Goal: Transaction & Acquisition: Book appointment/travel/reservation

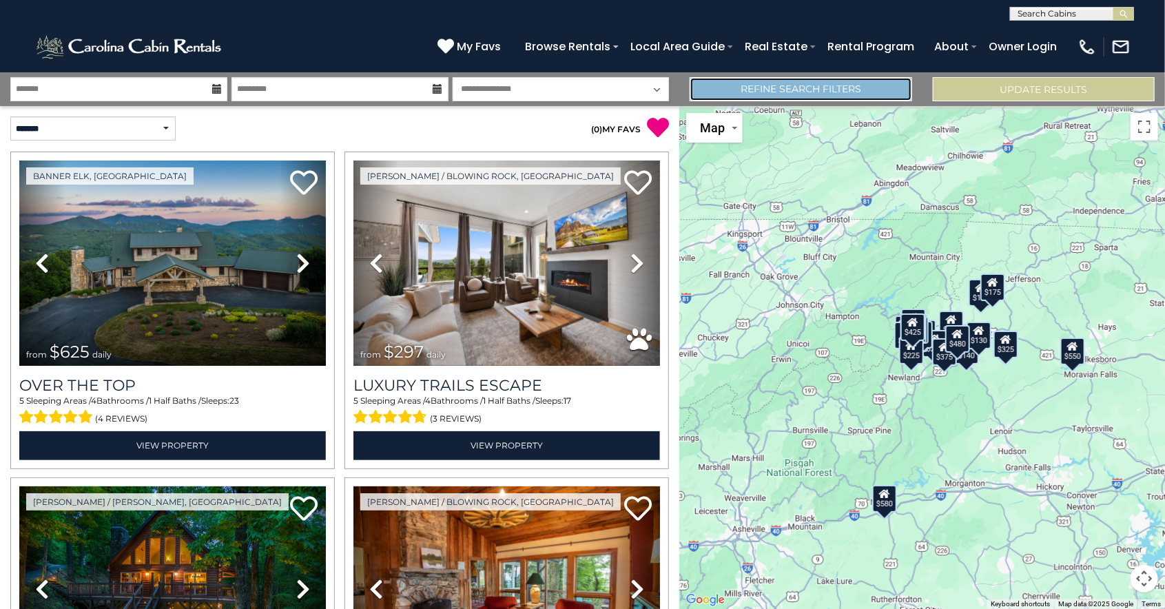
click at [841, 87] on link "Refine Search Filters" at bounding box center [801, 89] width 222 height 24
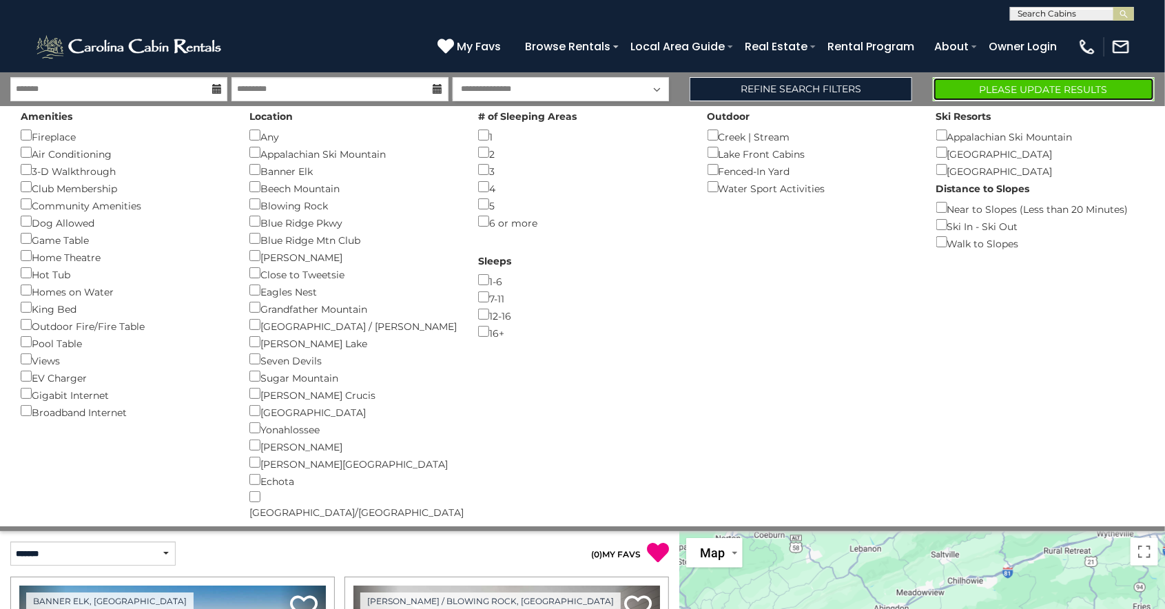
click at [1073, 100] on button "Please Update Results" at bounding box center [1044, 89] width 222 height 24
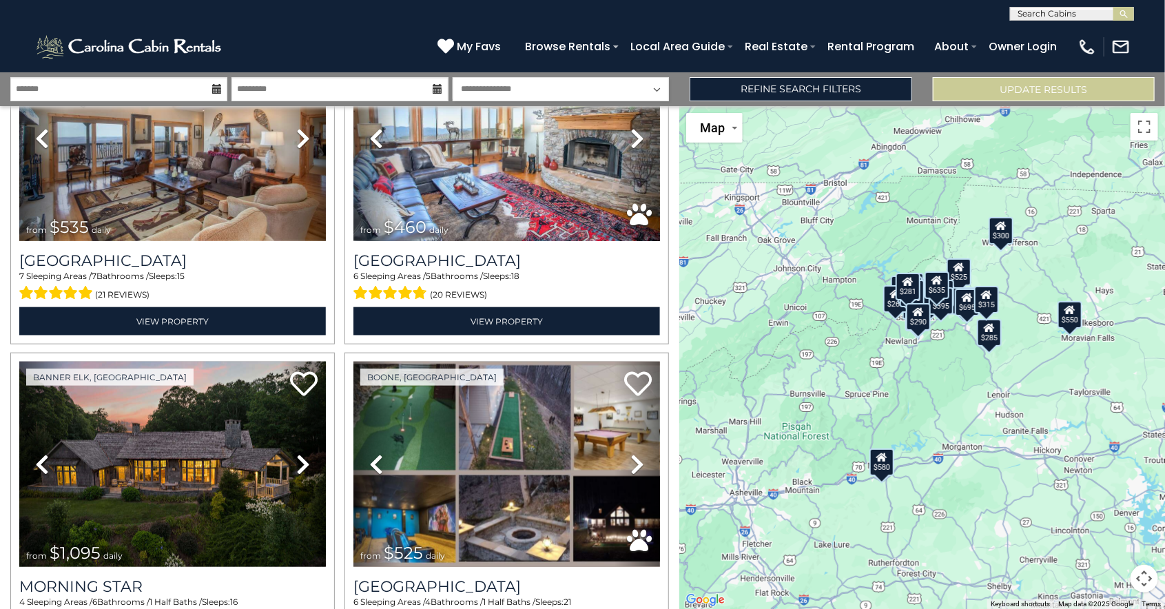
scroll to position [776, 0]
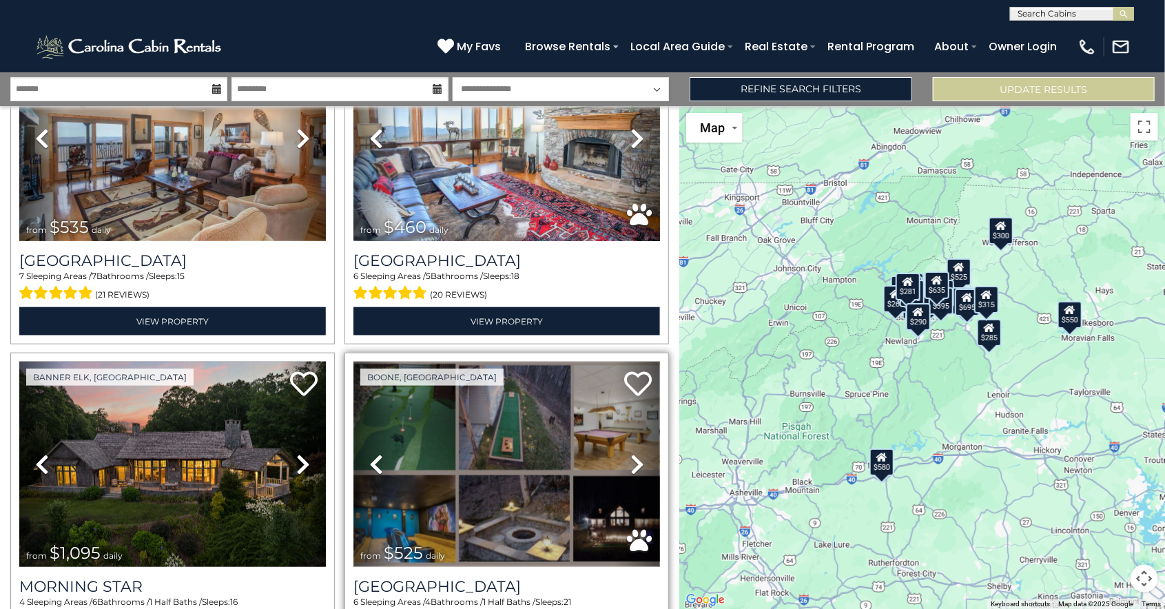
click at [560, 433] on img at bounding box center [506, 464] width 307 height 205
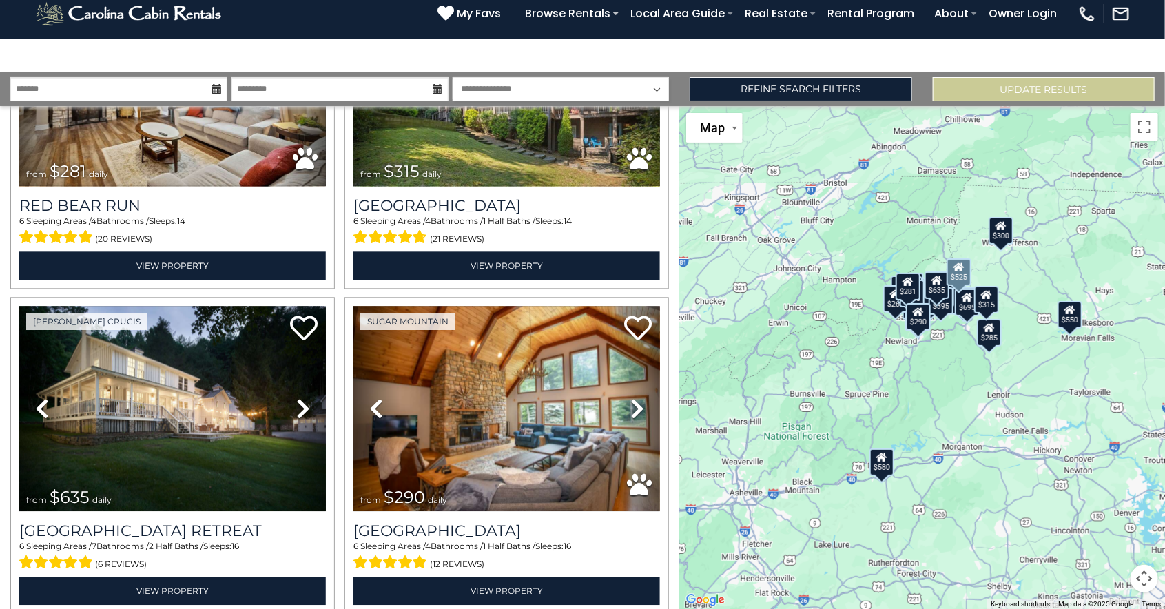
scroll to position [118, 0]
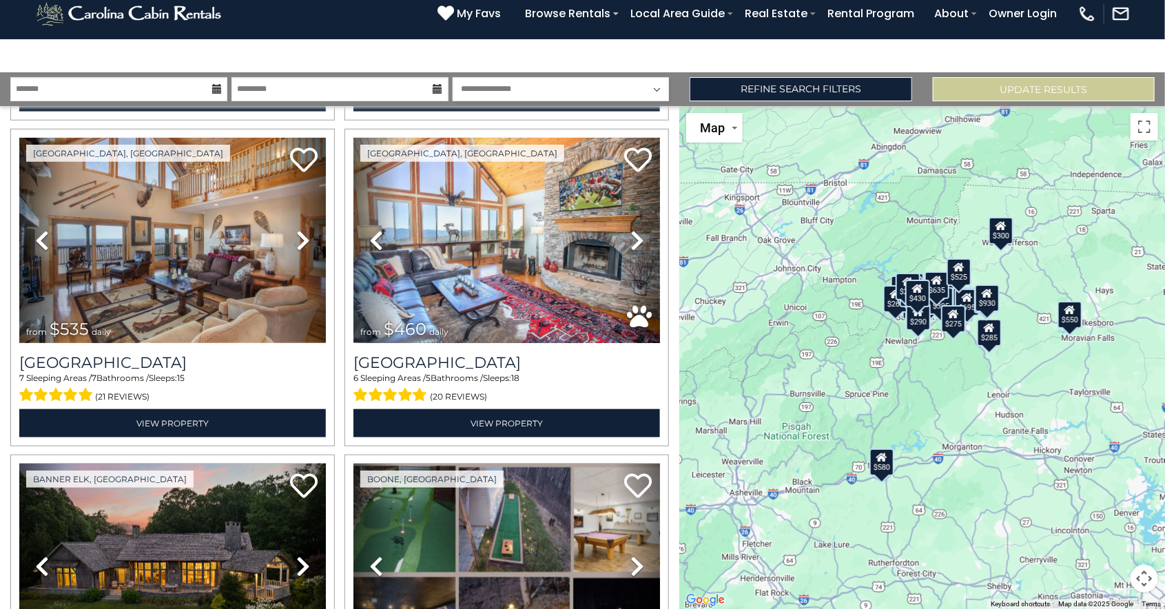
scroll to position [676, 0]
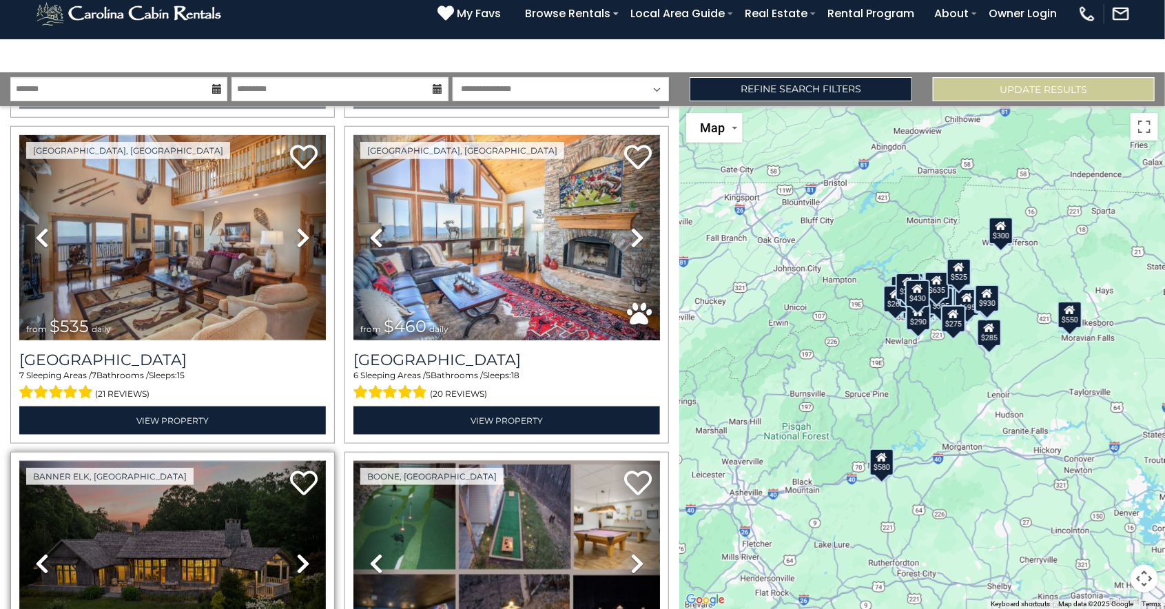
click at [247, 524] on img at bounding box center [172, 563] width 307 height 205
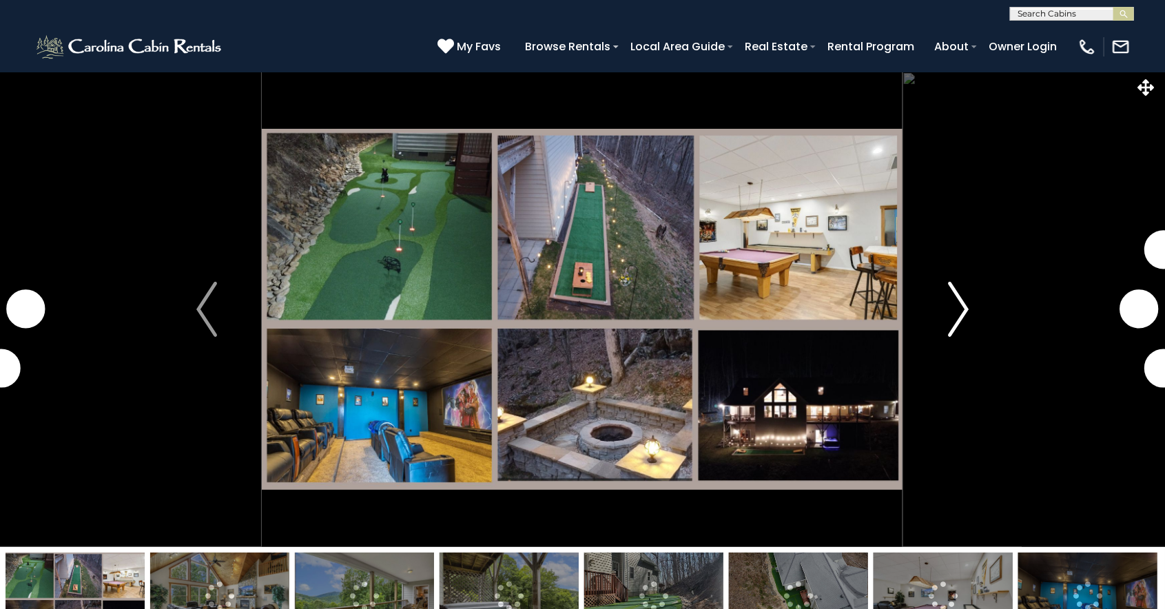
click at [952, 317] on img "Next" at bounding box center [958, 309] width 21 height 55
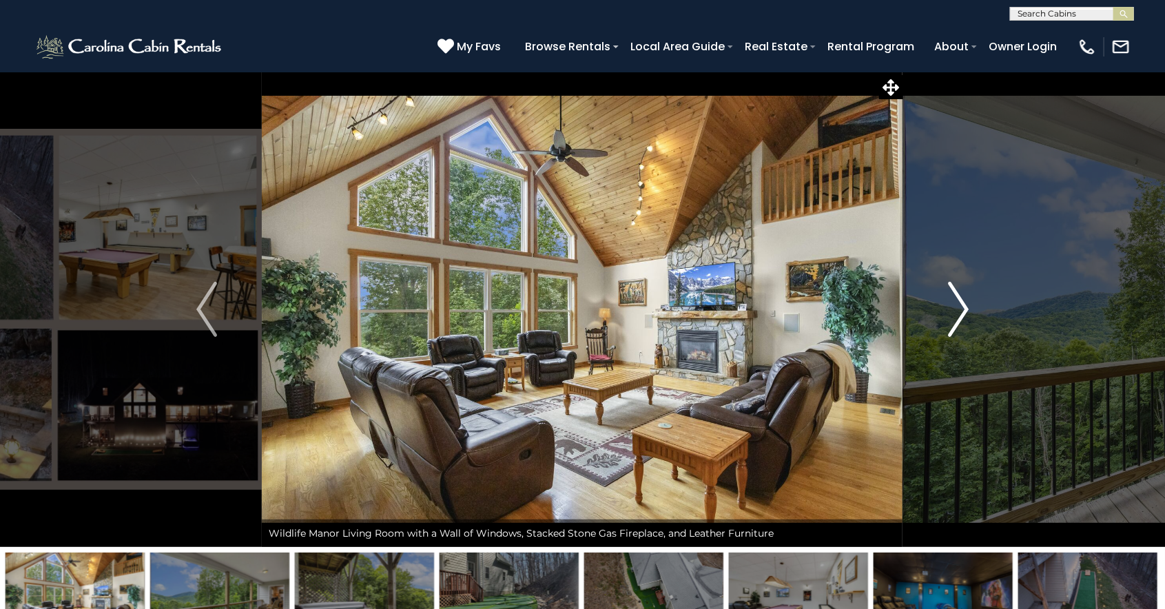
click at [964, 313] on img "Next" at bounding box center [958, 309] width 21 height 55
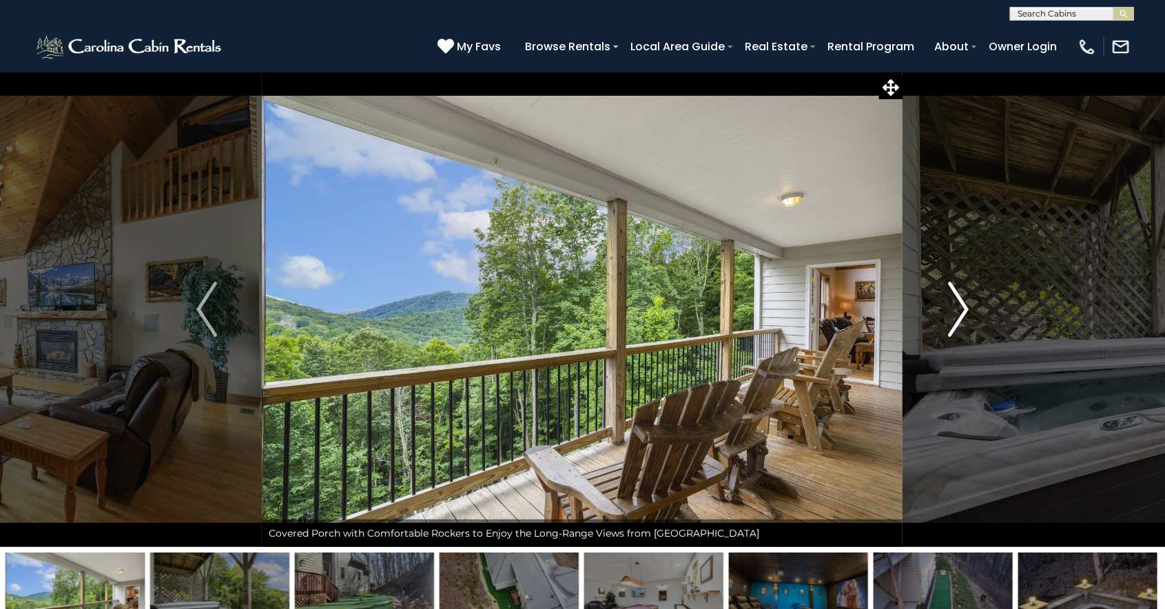
click at [973, 311] on button "Next" at bounding box center [958, 309] width 111 height 475
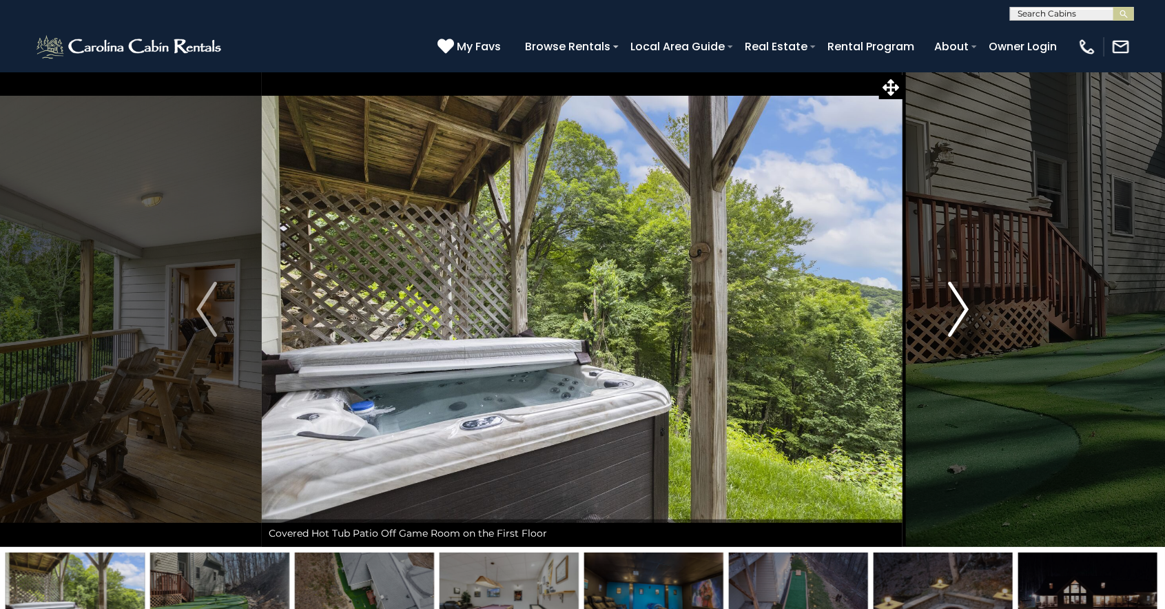
click at [960, 317] on img "Next" at bounding box center [958, 309] width 21 height 55
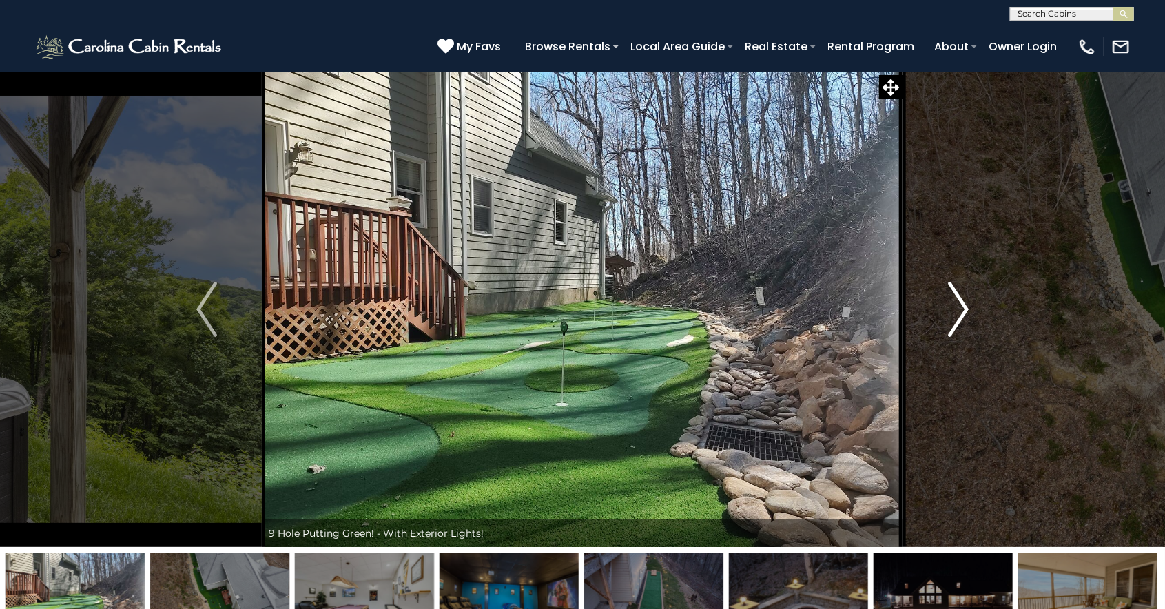
click at [963, 304] on img "Next" at bounding box center [958, 309] width 21 height 55
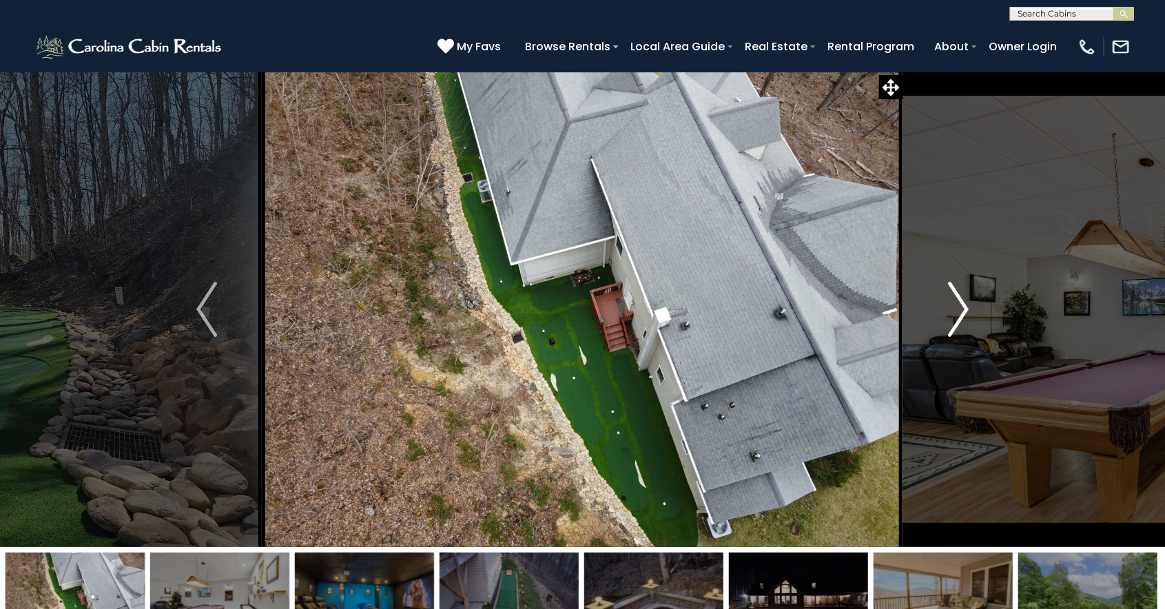
click at [959, 304] on img "Next" at bounding box center [958, 309] width 21 height 55
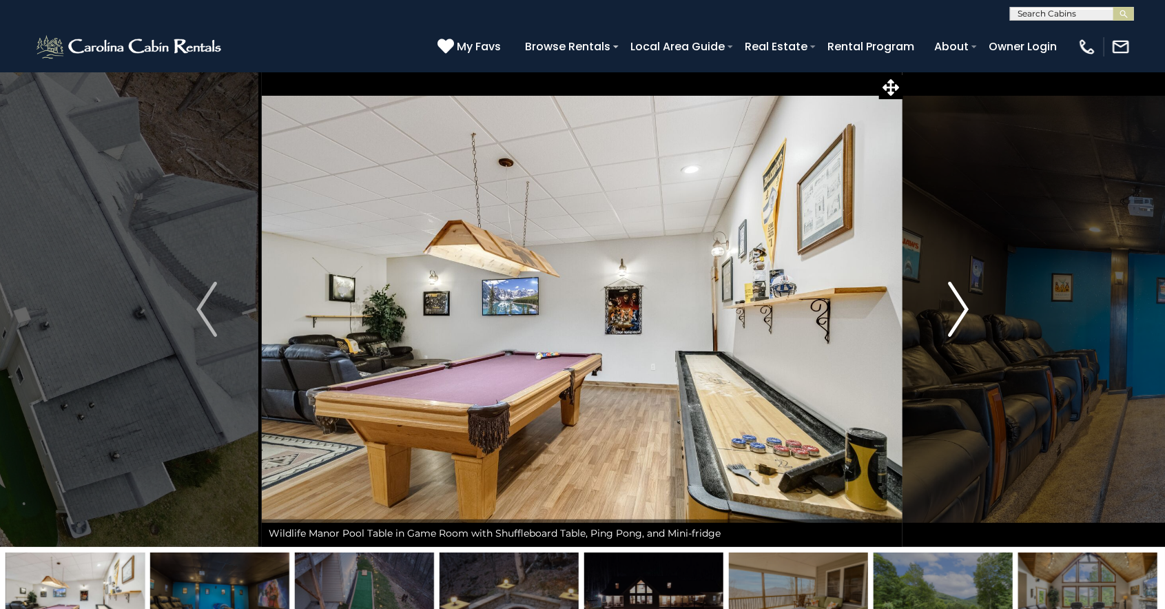
click at [965, 303] on img "Next" at bounding box center [958, 309] width 21 height 55
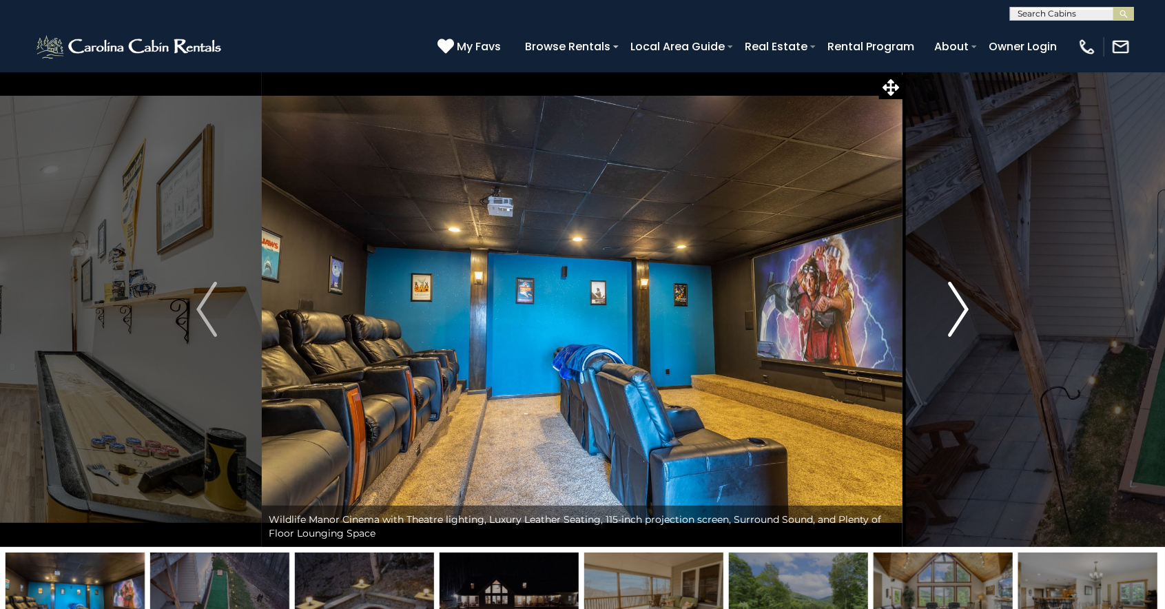
click at [969, 300] on img "Next" at bounding box center [958, 309] width 21 height 55
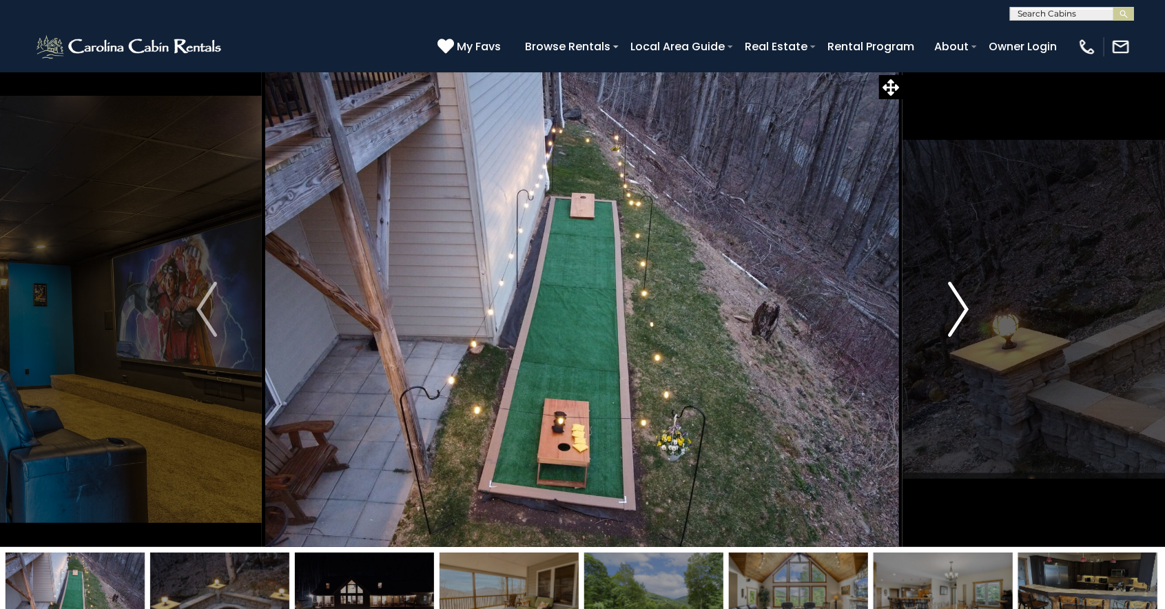
click at [970, 310] on button "Next" at bounding box center [958, 309] width 111 height 475
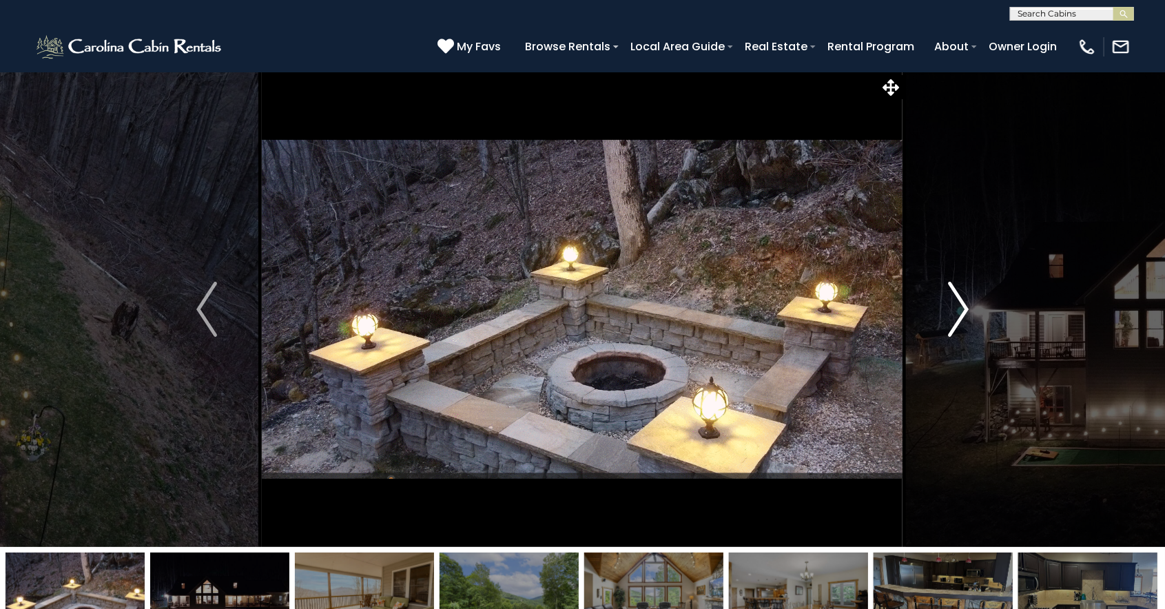
click at [971, 312] on button "Next" at bounding box center [958, 309] width 111 height 475
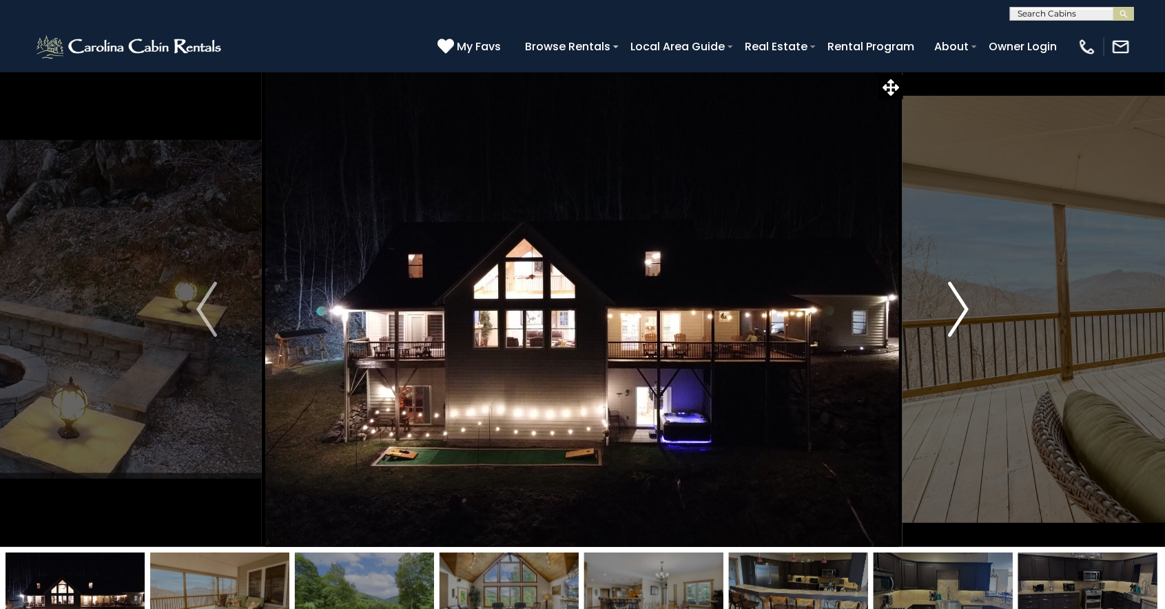
click at [976, 309] on button "Next" at bounding box center [958, 309] width 111 height 475
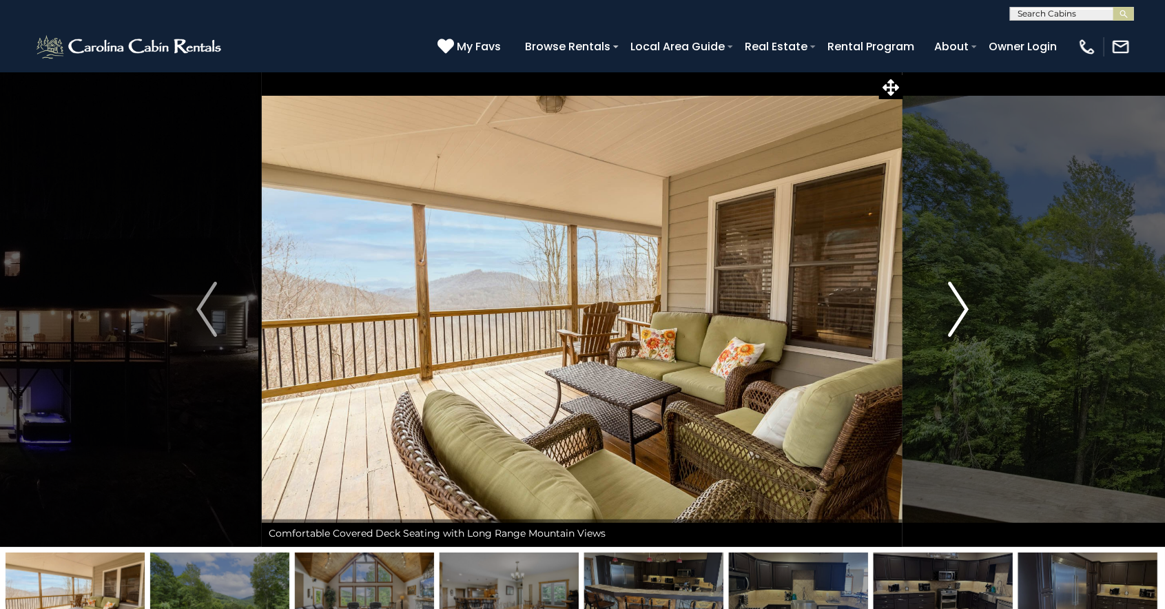
click at [979, 307] on button "Next" at bounding box center [958, 309] width 111 height 475
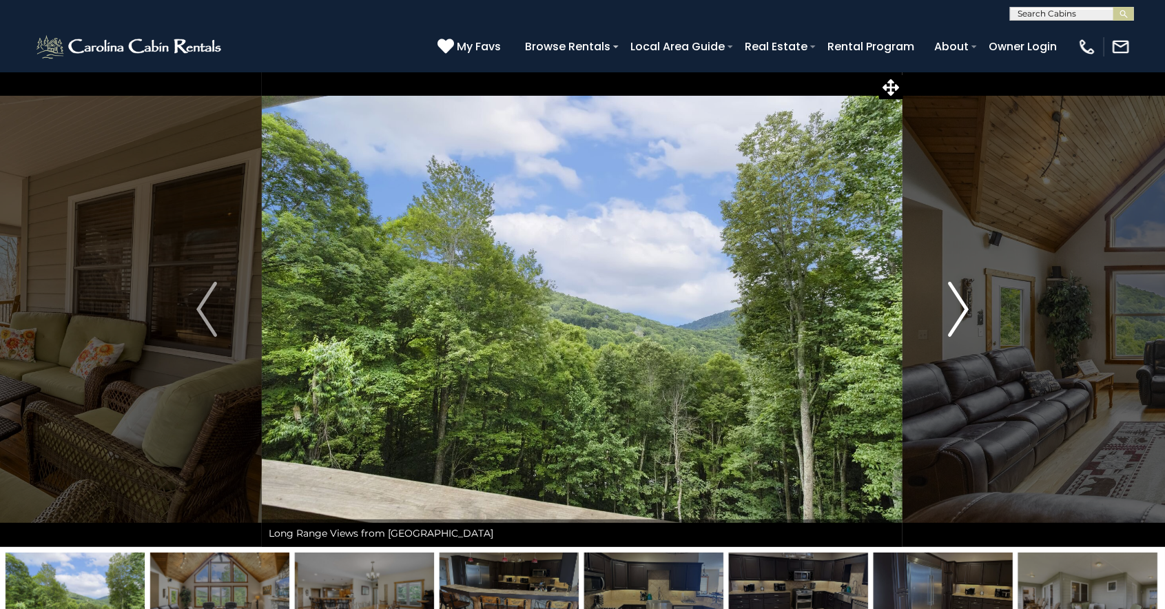
click at [960, 306] on img "Next" at bounding box center [958, 309] width 21 height 55
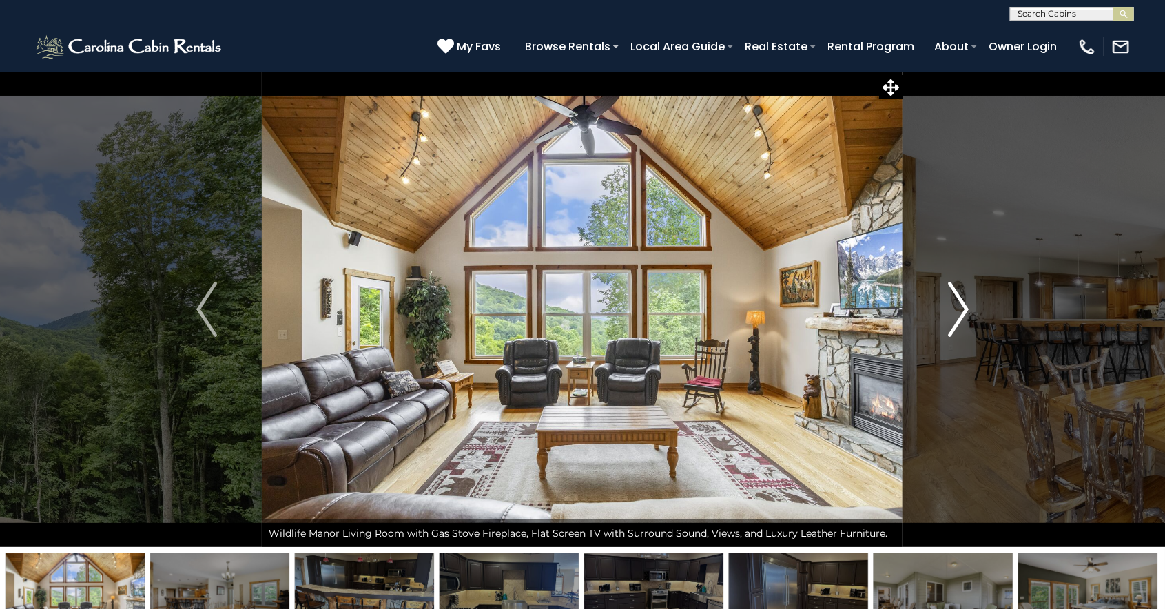
click at [970, 300] on button "Next" at bounding box center [958, 309] width 111 height 475
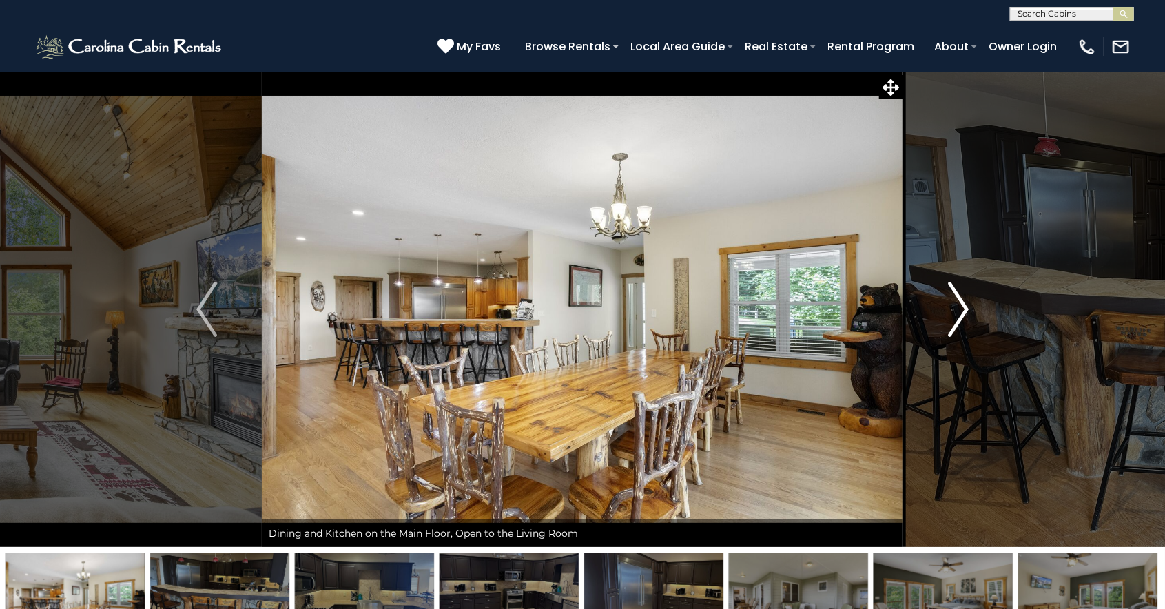
click at [962, 300] on img "Next" at bounding box center [958, 309] width 21 height 55
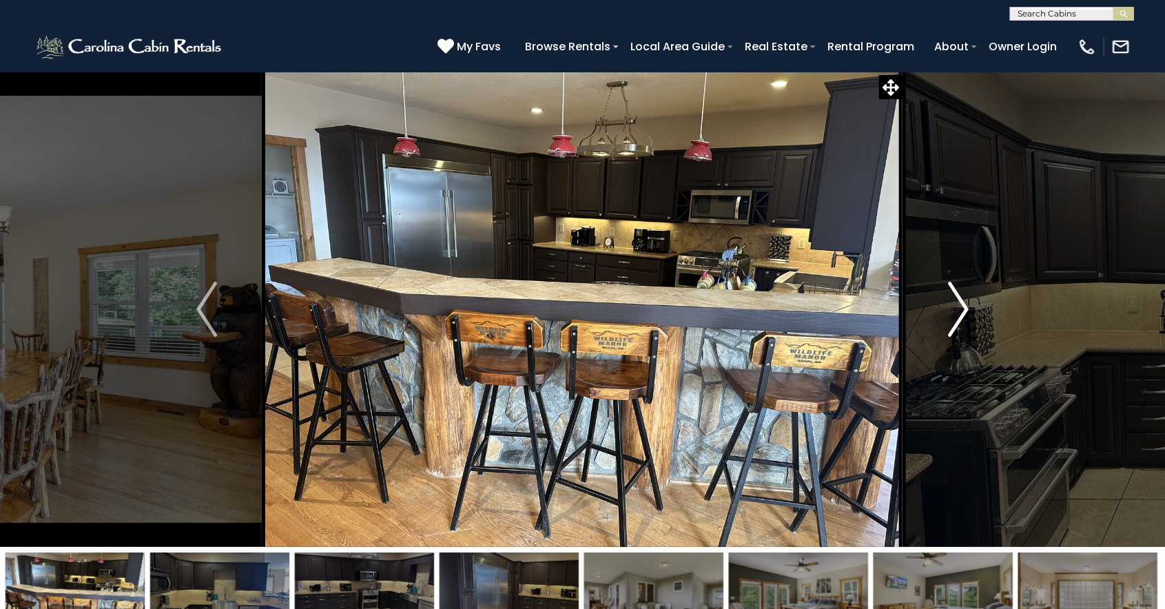
click at [973, 303] on button "Next" at bounding box center [958, 309] width 111 height 475
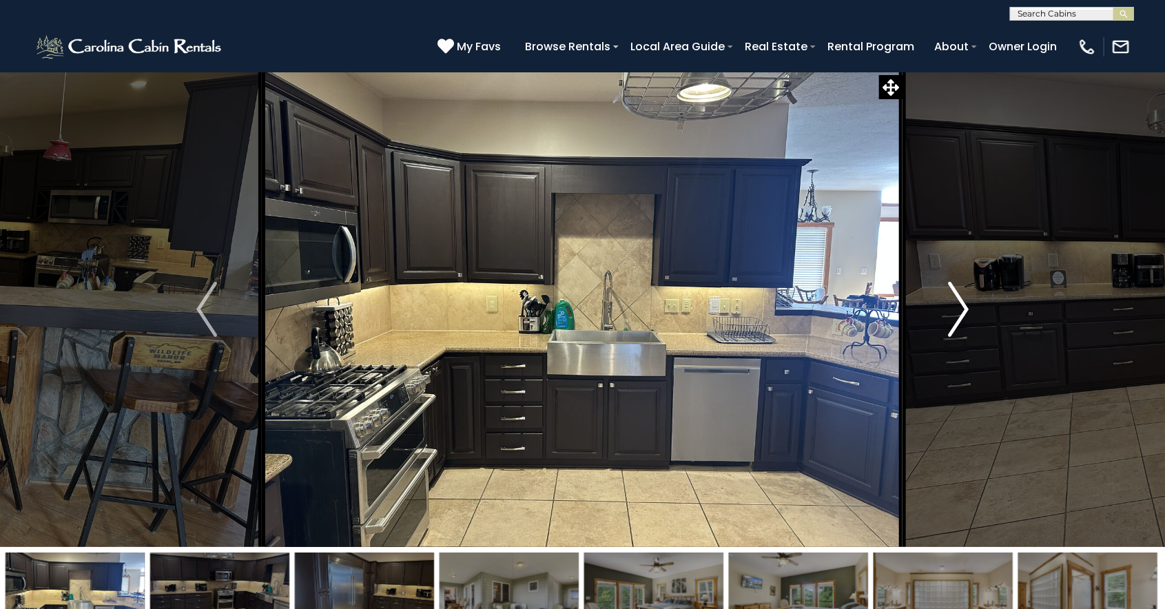
click at [970, 306] on button "Next" at bounding box center [958, 309] width 111 height 475
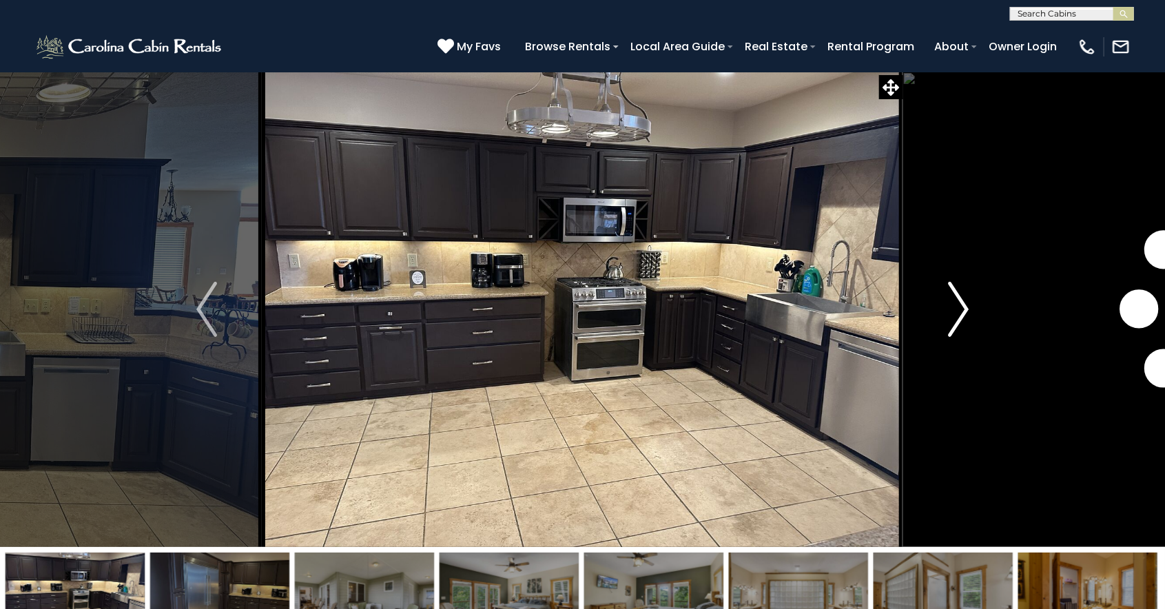
click at [964, 307] on img "Next" at bounding box center [958, 309] width 21 height 55
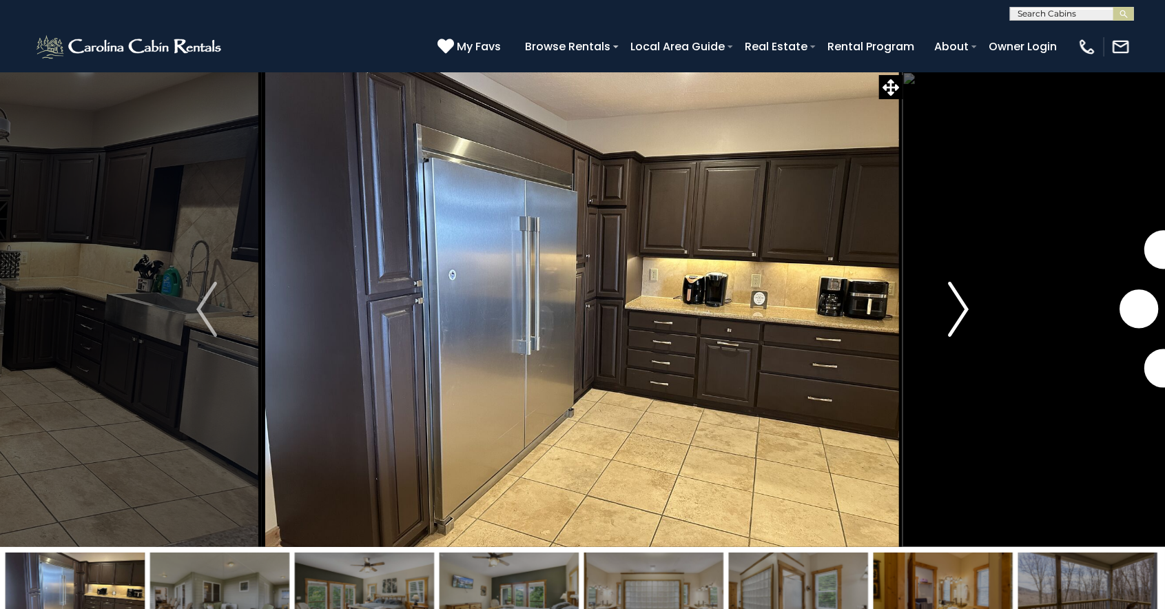
click at [966, 304] on img "Next" at bounding box center [958, 309] width 21 height 55
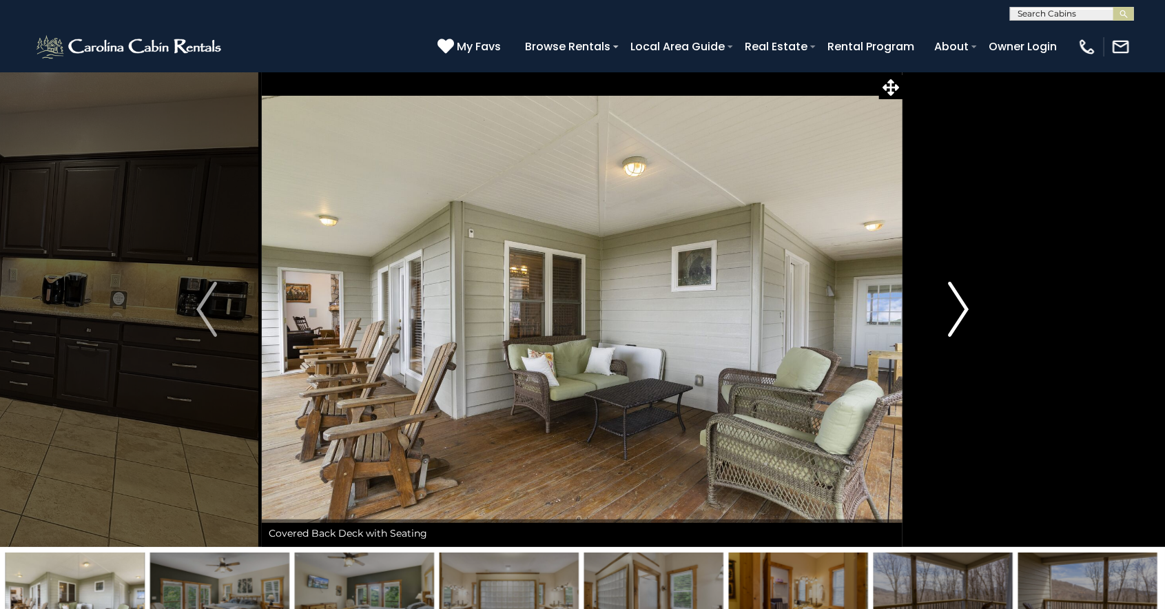
click at [967, 296] on img "Next" at bounding box center [958, 309] width 21 height 55
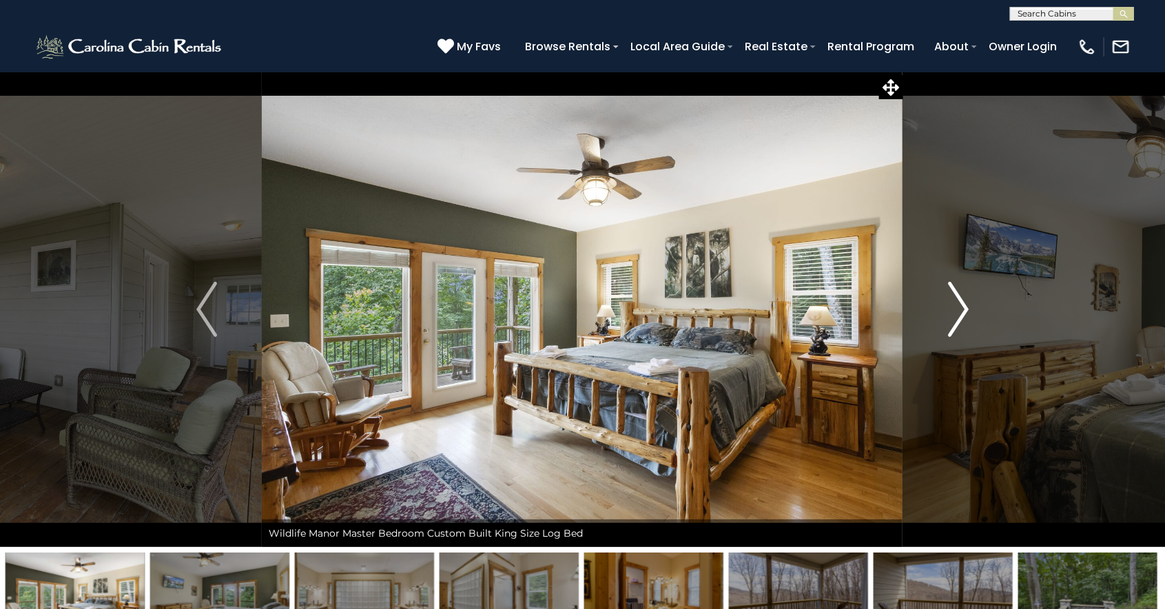
click at [970, 297] on button "Next" at bounding box center [958, 309] width 111 height 475
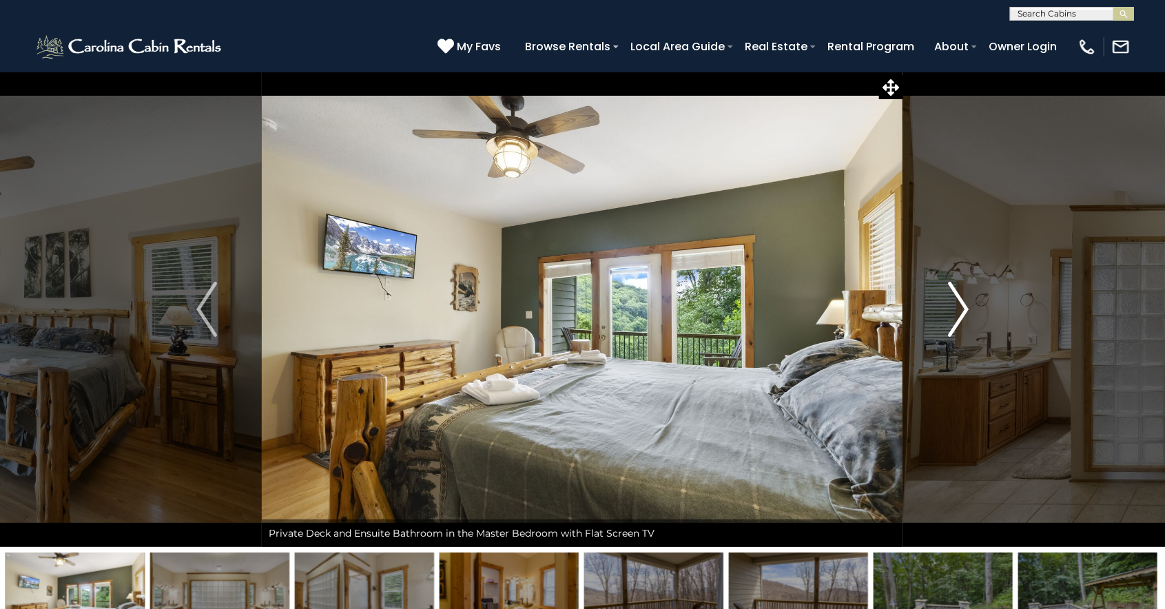
click at [968, 301] on img "Next" at bounding box center [958, 309] width 21 height 55
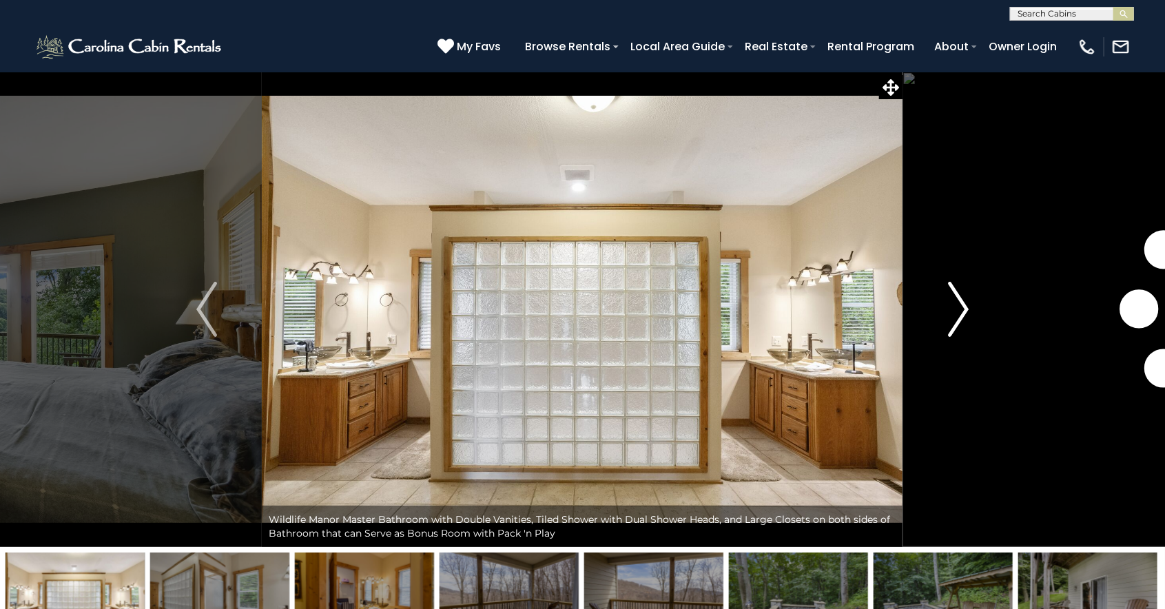
click at [970, 300] on button "Next" at bounding box center [958, 309] width 111 height 475
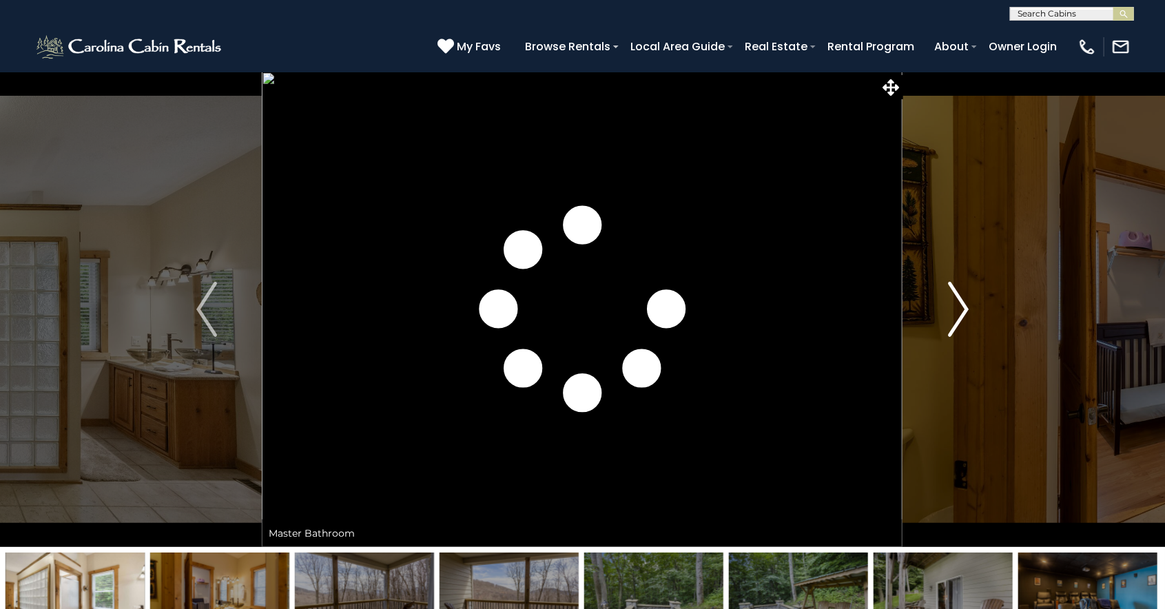
click at [971, 299] on button "Next" at bounding box center [958, 309] width 111 height 475
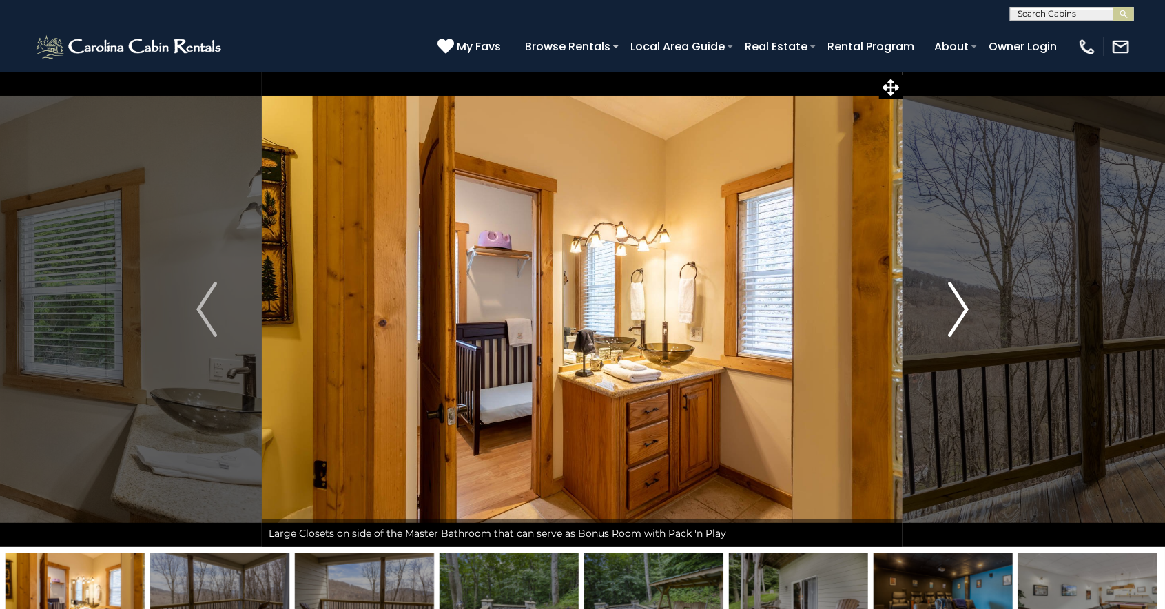
click at [965, 302] on img "Next" at bounding box center [958, 309] width 21 height 55
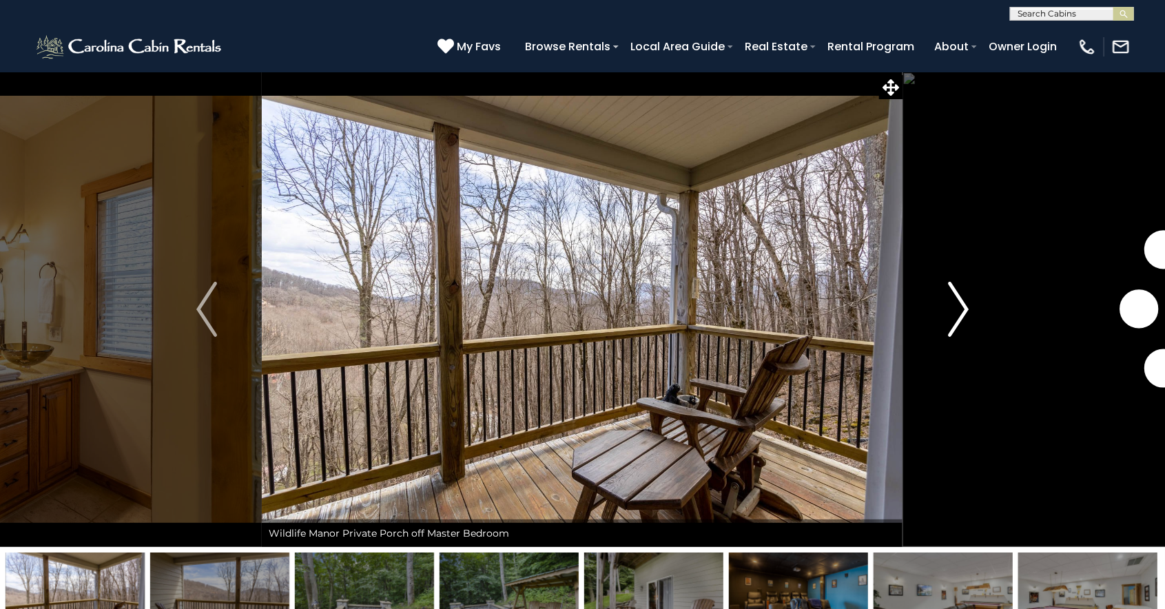
click at [966, 300] on img "Next" at bounding box center [958, 309] width 21 height 55
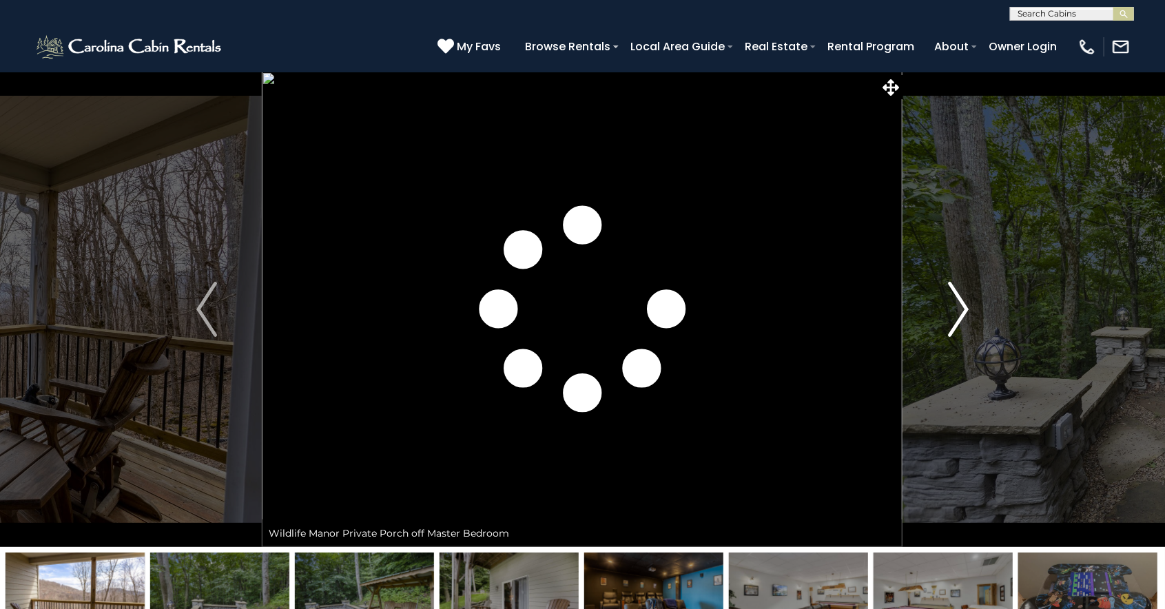
click at [965, 301] on img "Next" at bounding box center [958, 309] width 21 height 55
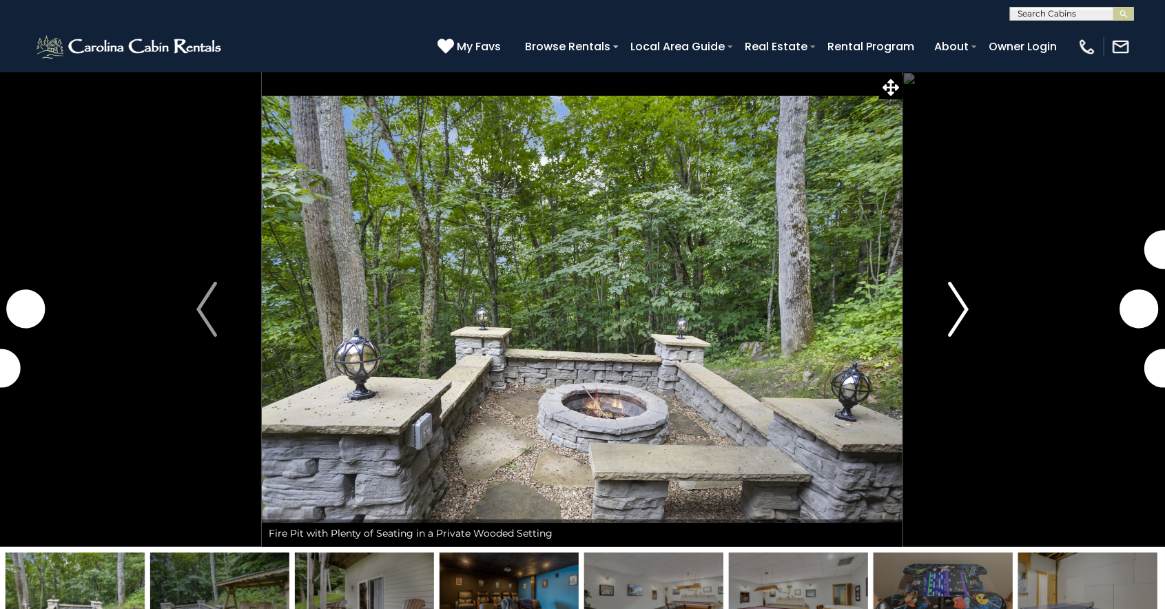
click at [966, 300] on img "Next" at bounding box center [958, 309] width 21 height 55
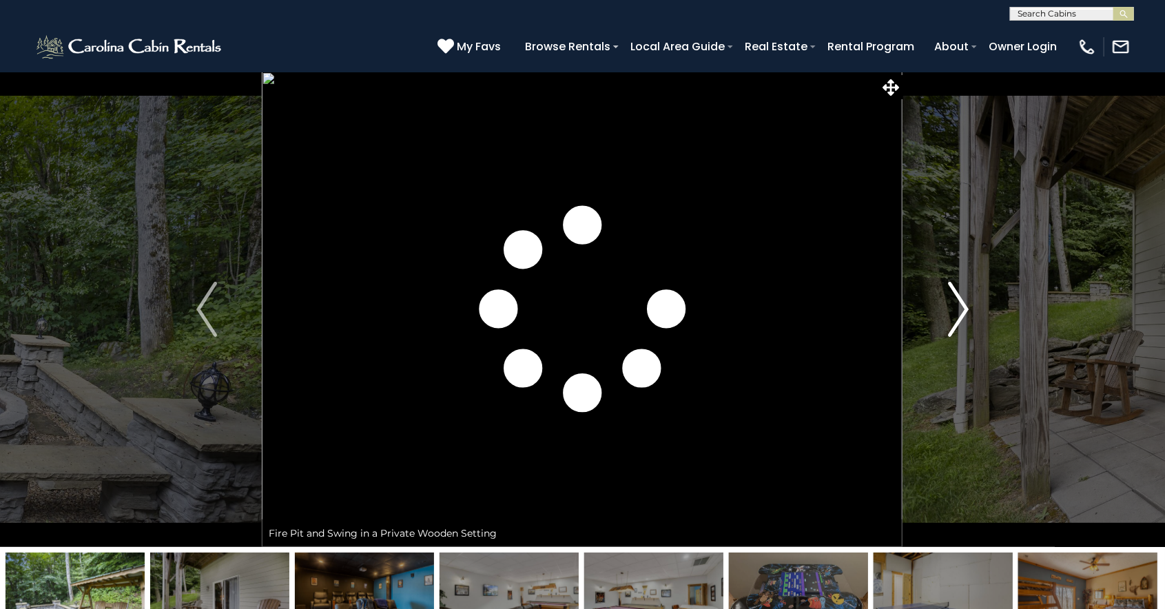
click at [970, 298] on button "Next" at bounding box center [958, 309] width 111 height 475
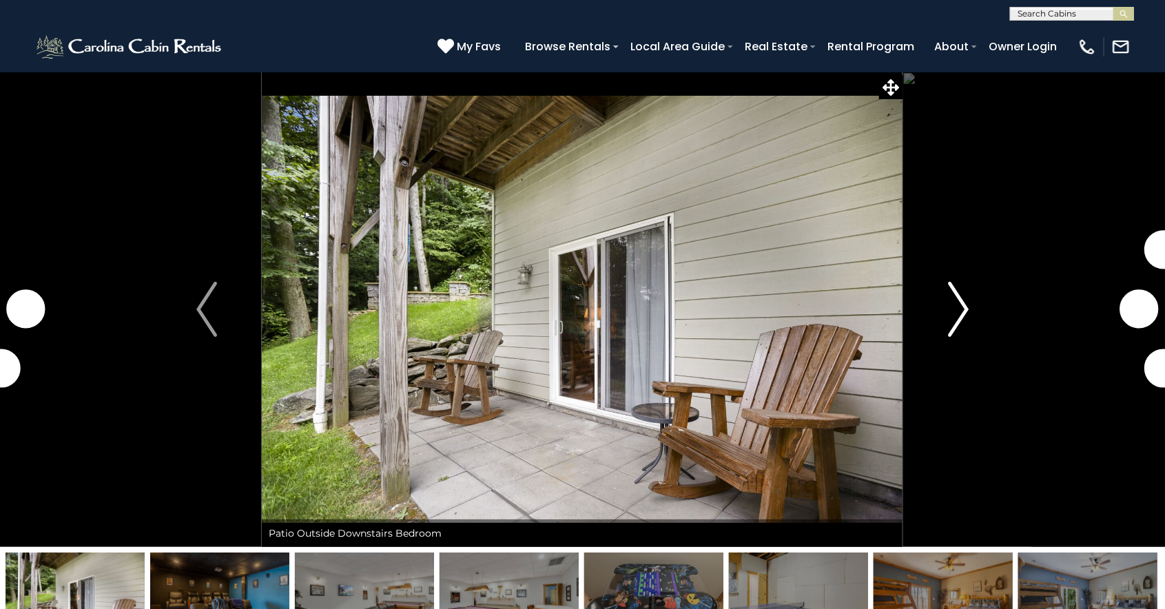
click at [968, 298] on img "Next" at bounding box center [958, 309] width 21 height 55
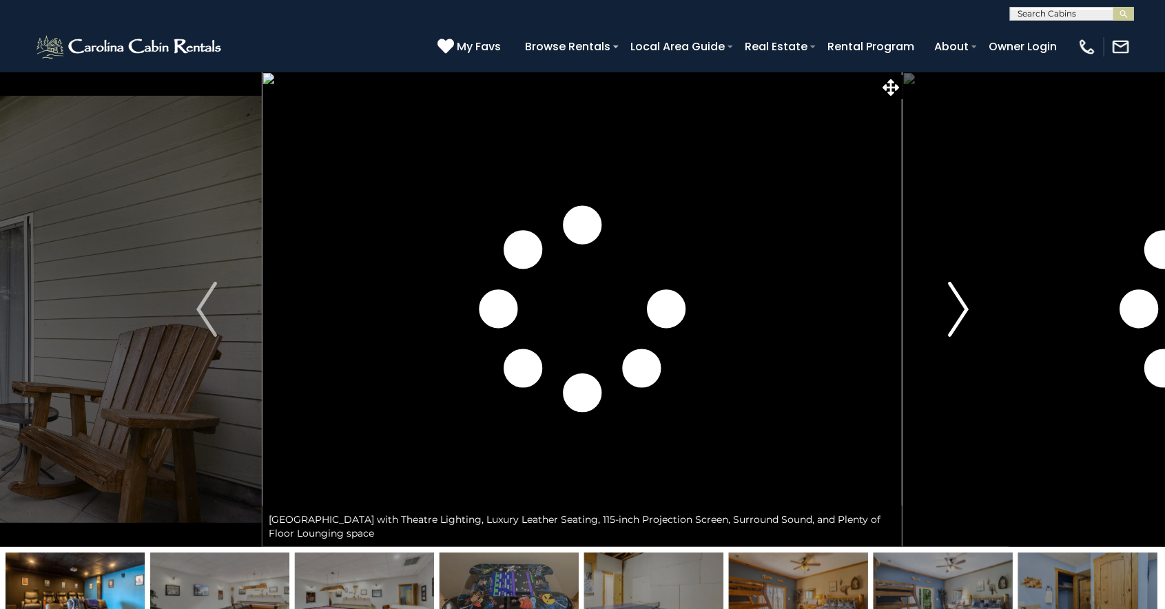
click at [971, 295] on button "Next" at bounding box center [958, 309] width 111 height 475
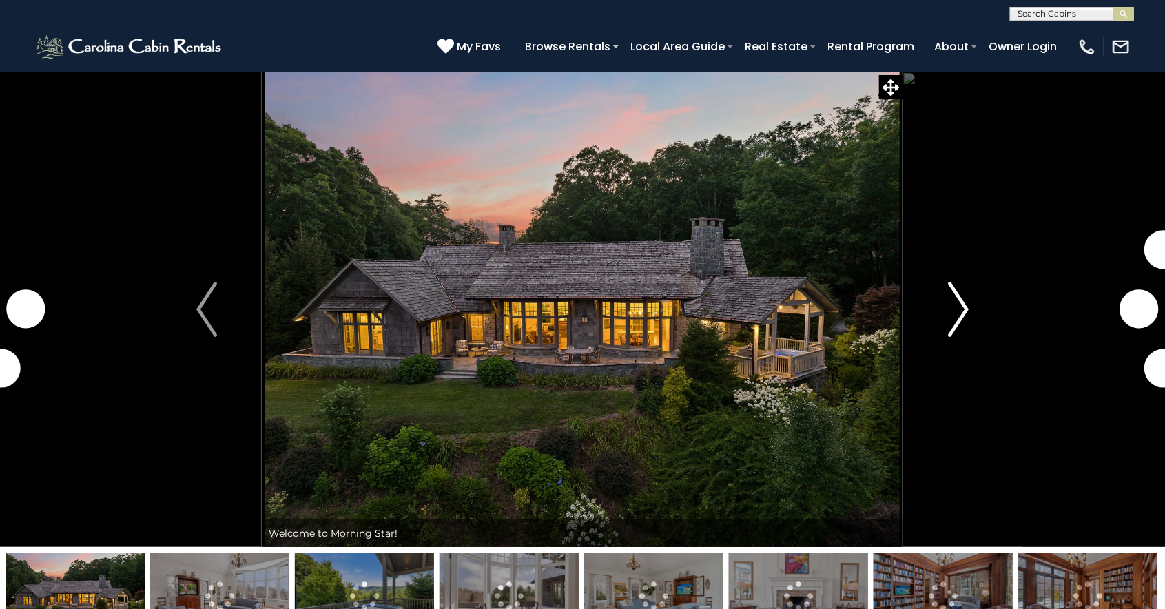
click at [964, 314] on img "Next" at bounding box center [958, 309] width 21 height 55
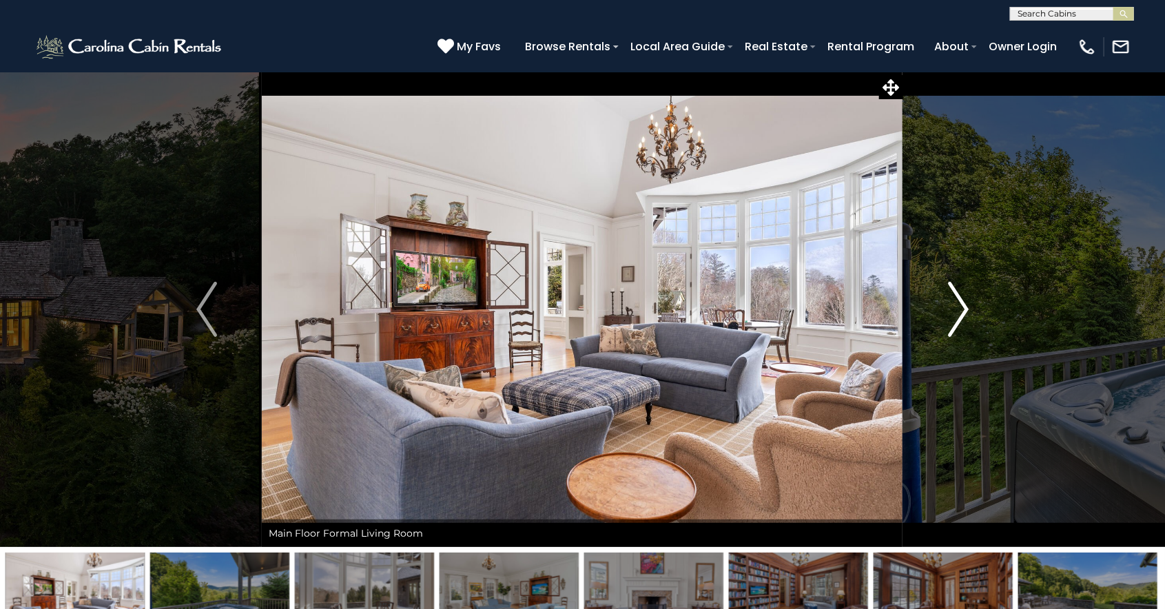
click at [956, 302] on img "Next" at bounding box center [958, 309] width 21 height 55
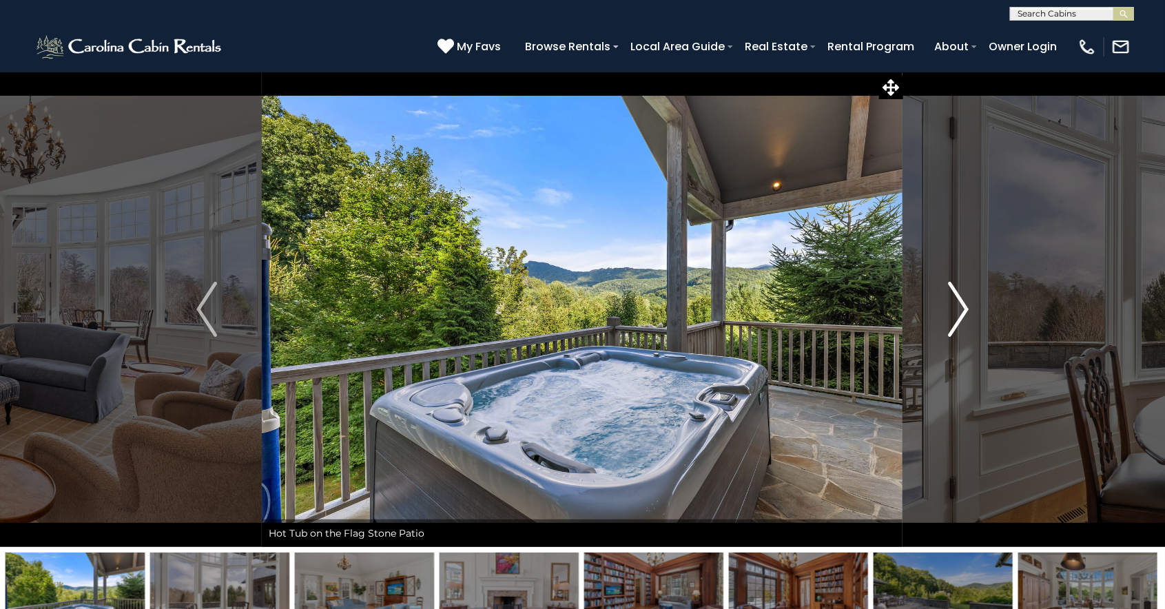
click at [953, 310] on img "Next" at bounding box center [958, 309] width 21 height 55
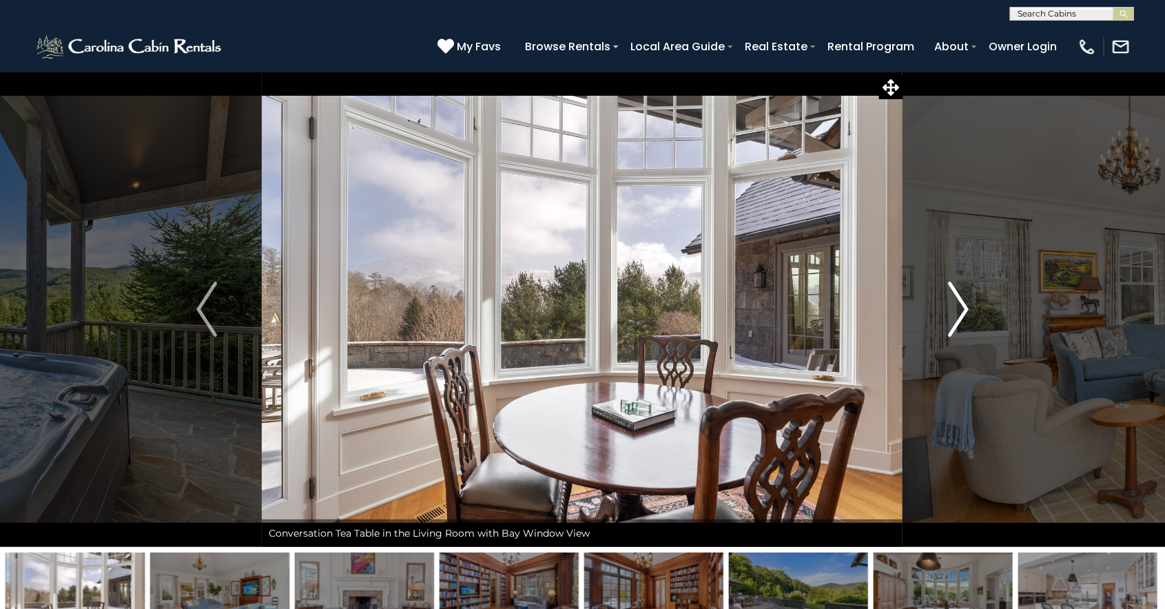
click at [951, 311] on img "Next" at bounding box center [958, 309] width 21 height 55
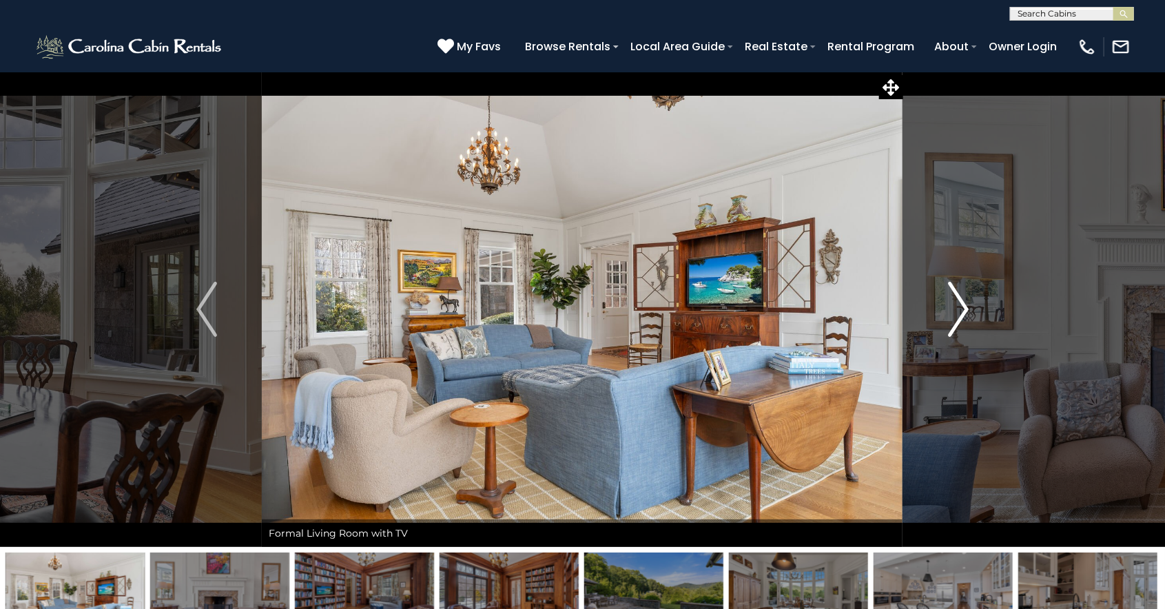
click at [955, 310] on img "Next" at bounding box center [958, 309] width 21 height 55
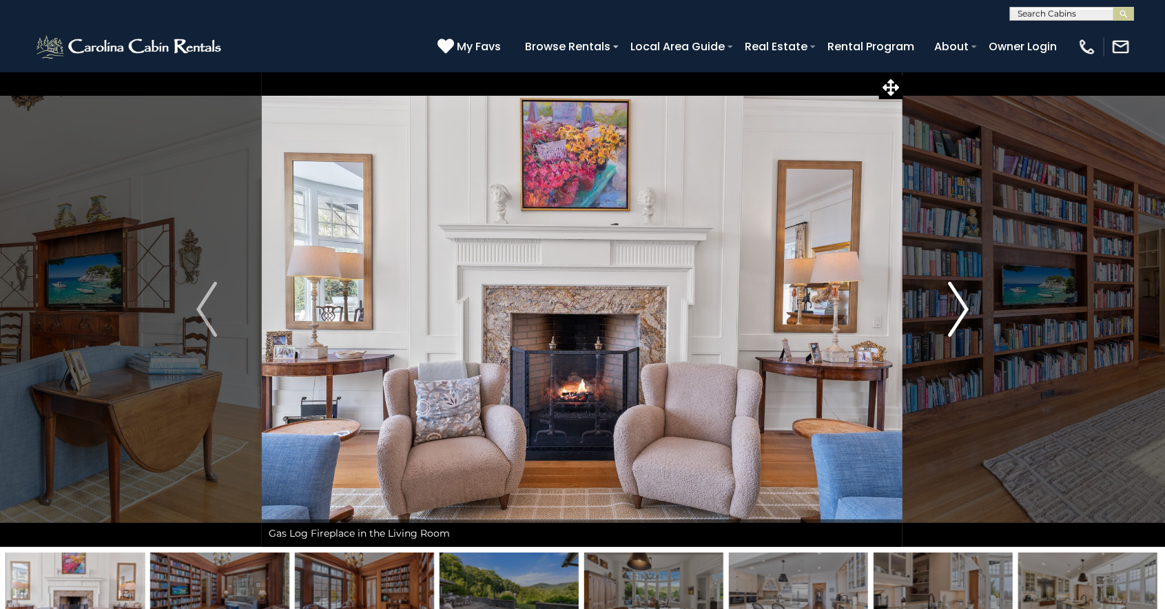
click at [942, 309] on button "Next" at bounding box center [958, 309] width 111 height 475
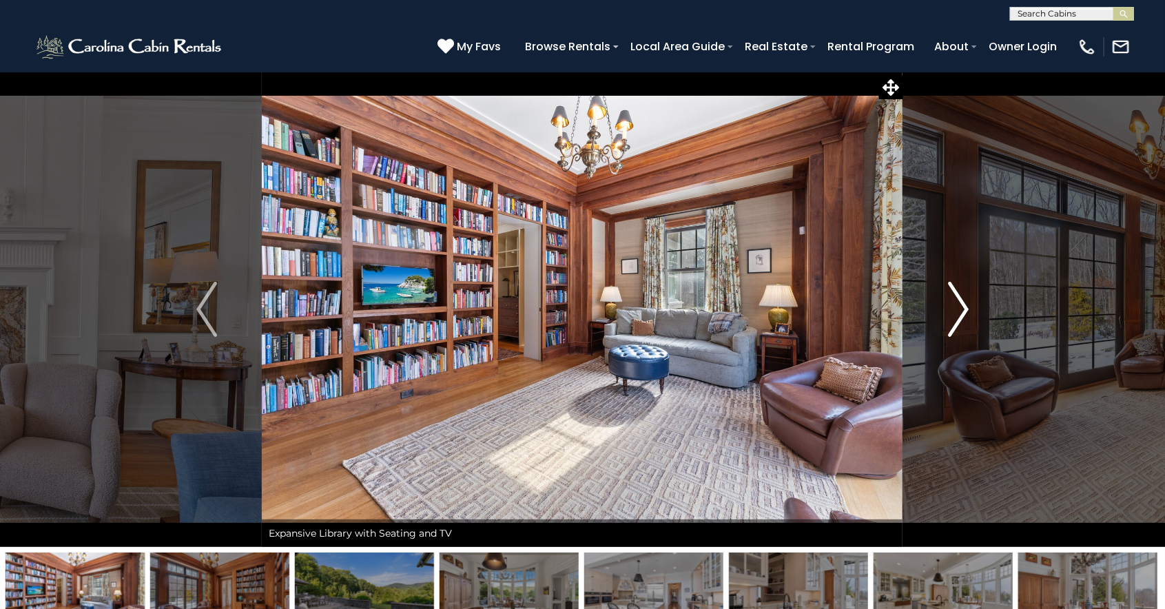
click at [940, 312] on button "Next" at bounding box center [958, 309] width 111 height 475
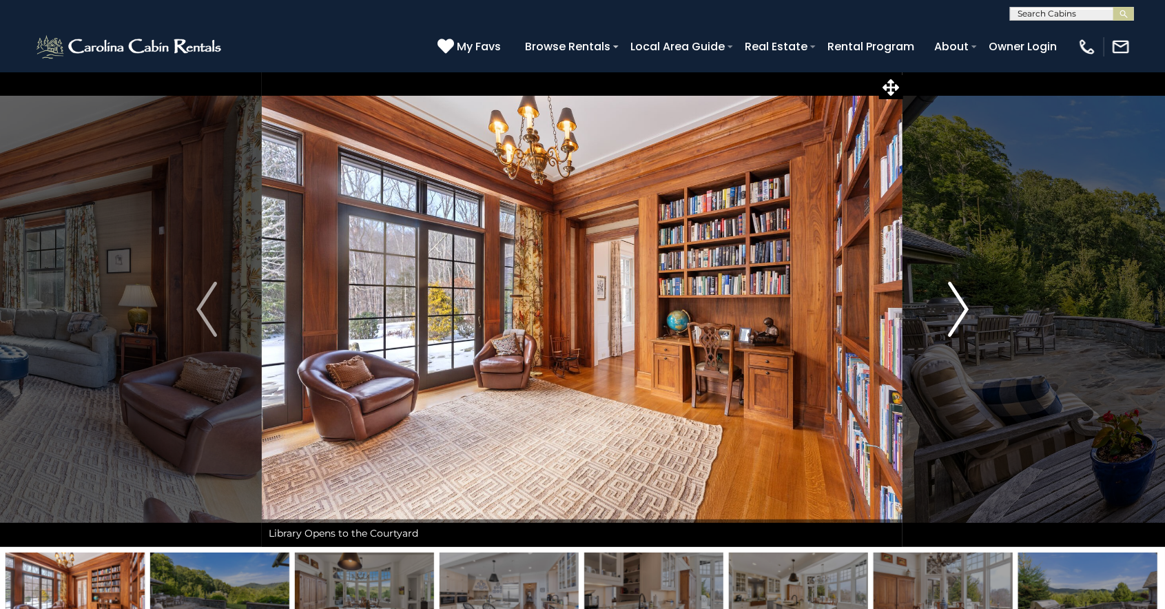
click at [940, 311] on button "Next" at bounding box center [958, 309] width 111 height 475
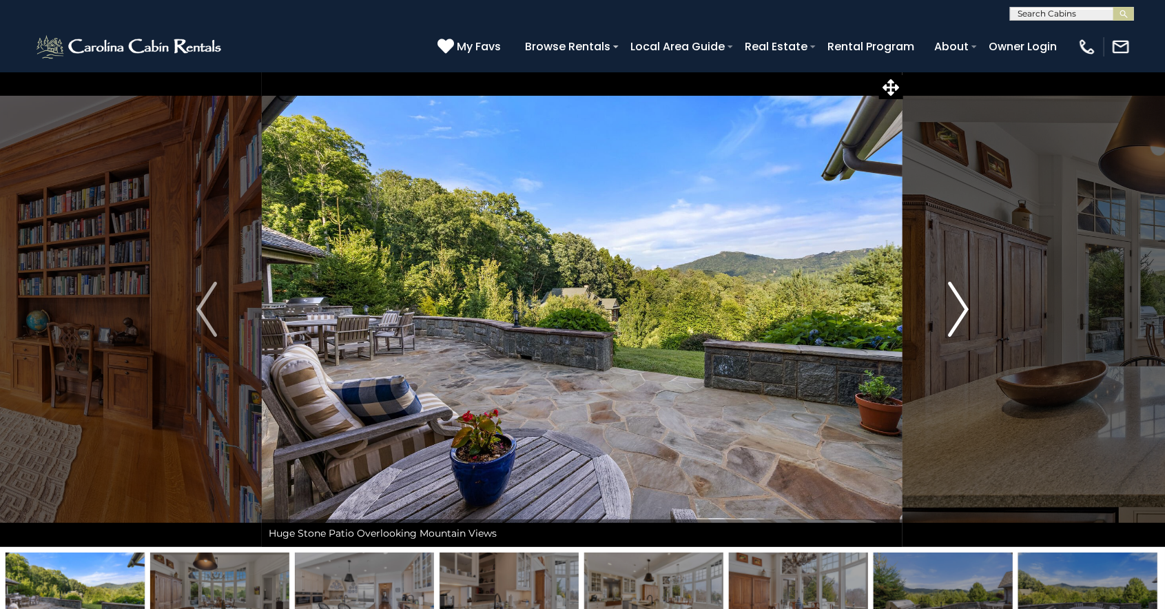
click at [933, 316] on button "Next" at bounding box center [958, 309] width 111 height 475
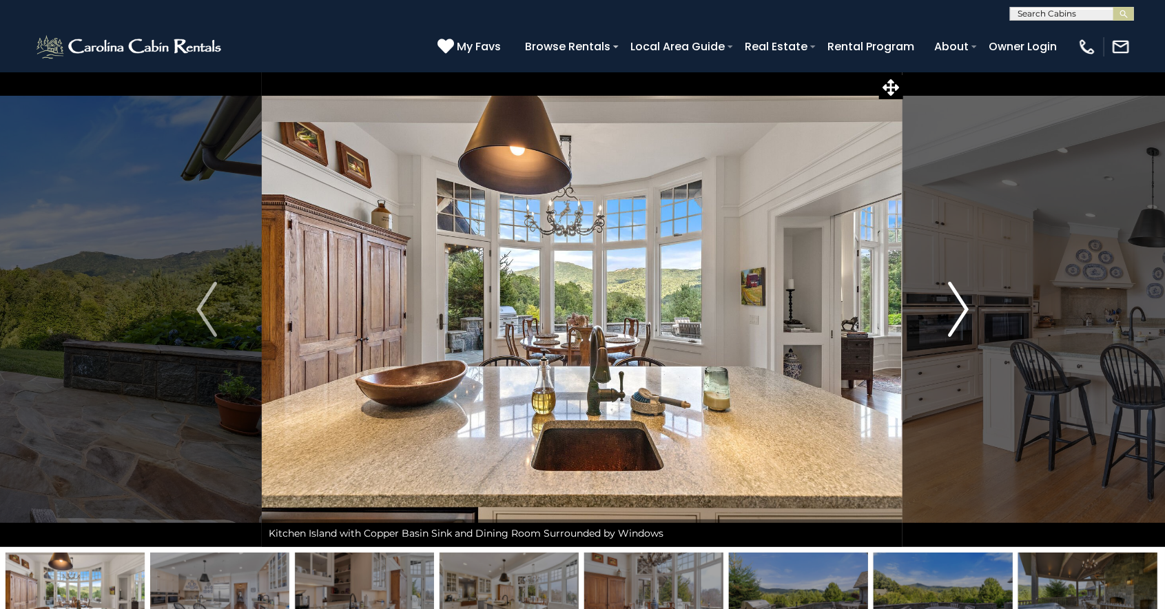
click at [931, 314] on button "Next" at bounding box center [958, 309] width 111 height 475
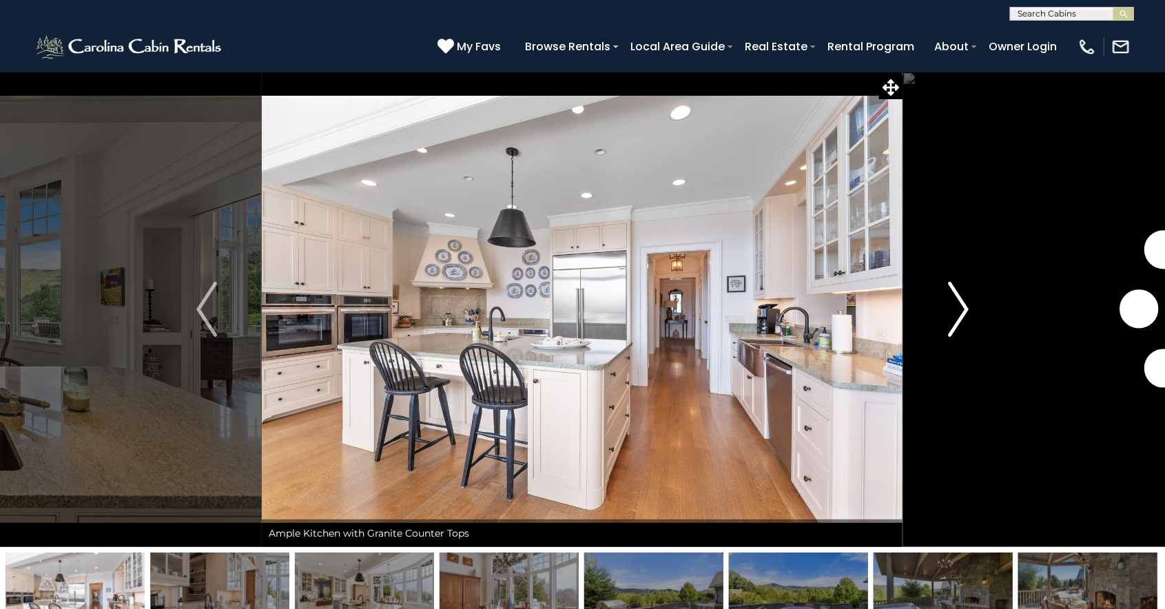
click at [934, 311] on button "Next" at bounding box center [958, 309] width 111 height 475
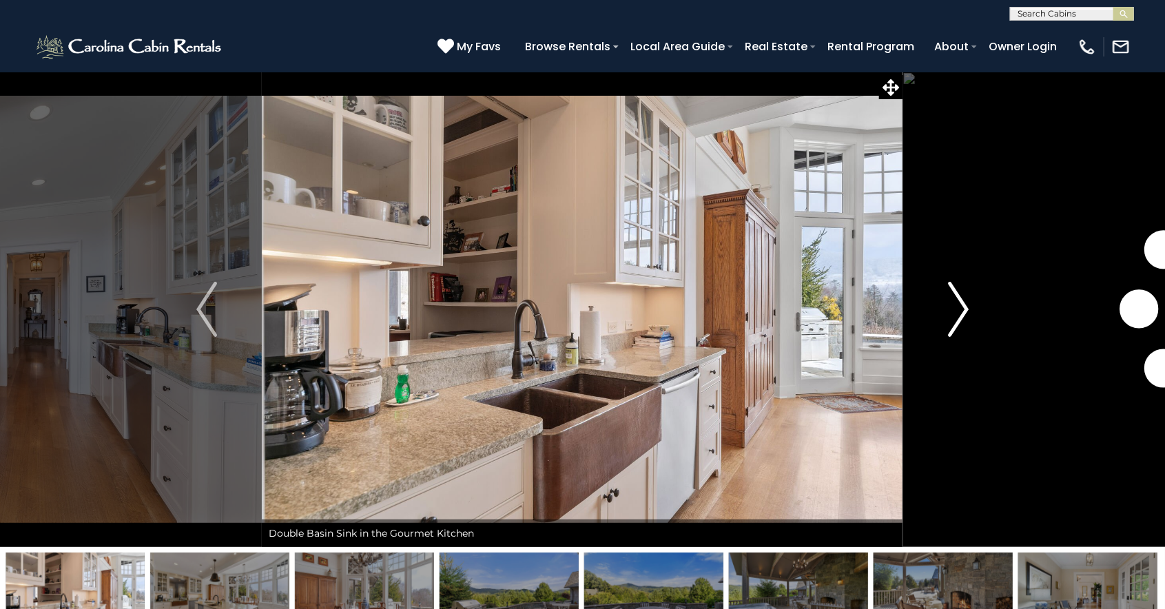
click at [938, 314] on button "Next" at bounding box center [958, 309] width 111 height 475
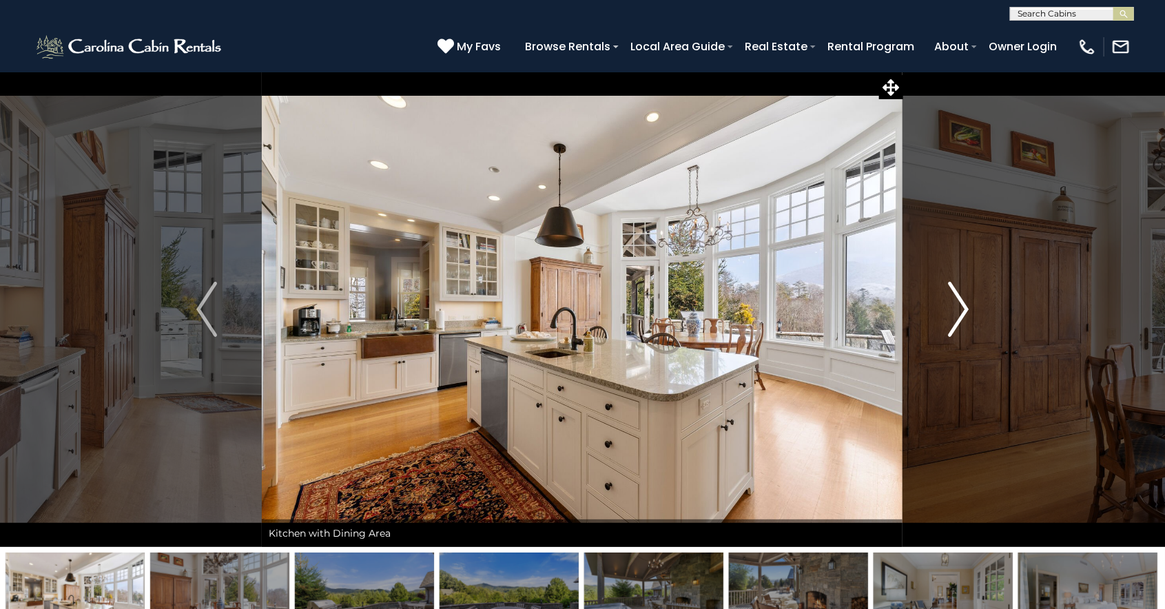
click at [936, 311] on button "Next" at bounding box center [958, 309] width 111 height 475
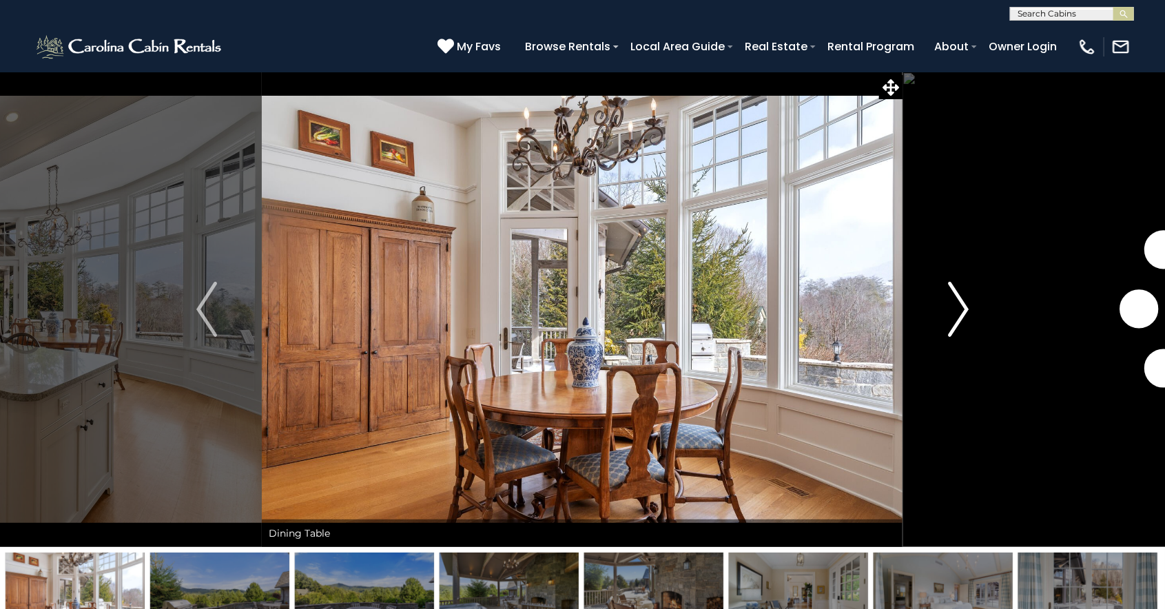
click at [933, 312] on button "Next" at bounding box center [958, 309] width 111 height 475
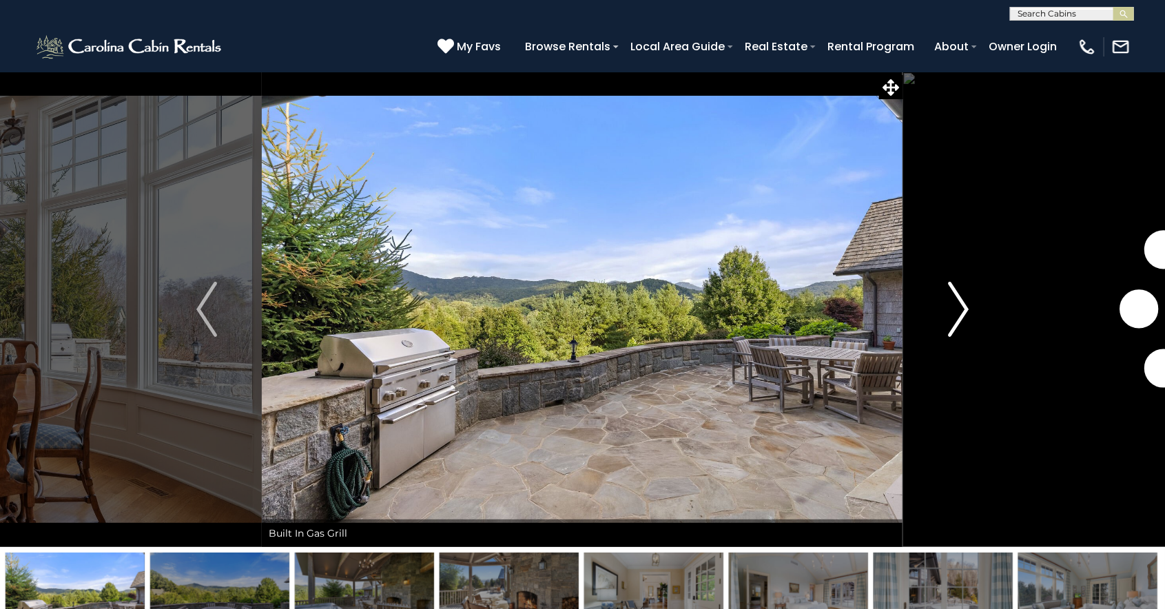
click at [932, 313] on button "Next" at bounding box center [958, 309] width 111 height 475
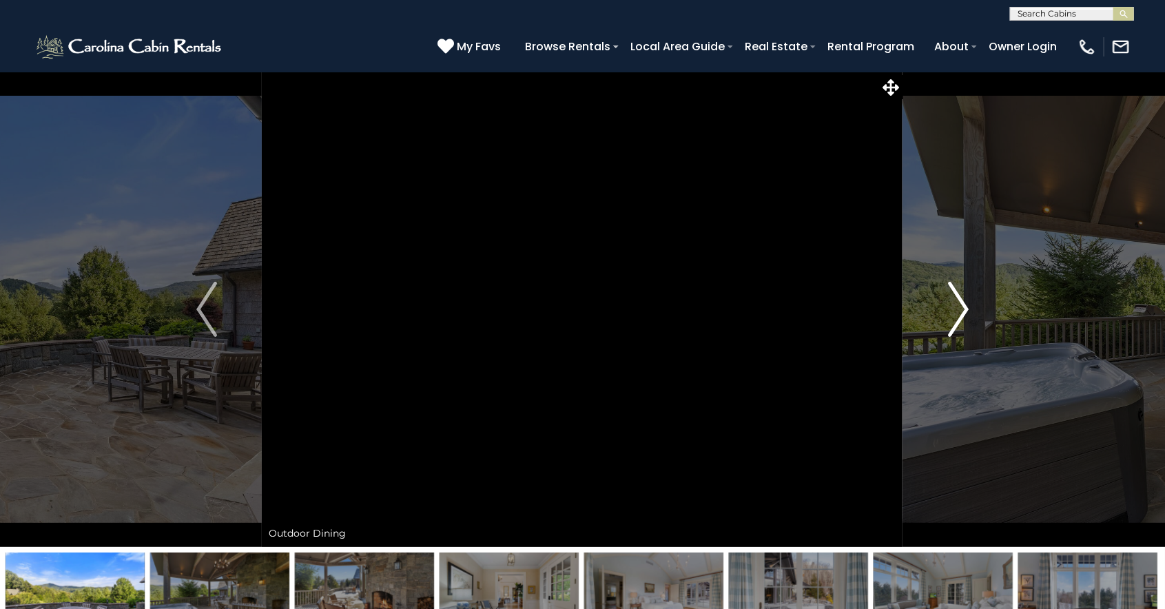
click at [955, 308] on img "Next" at bounding box center [958, 309] width 21 height 55
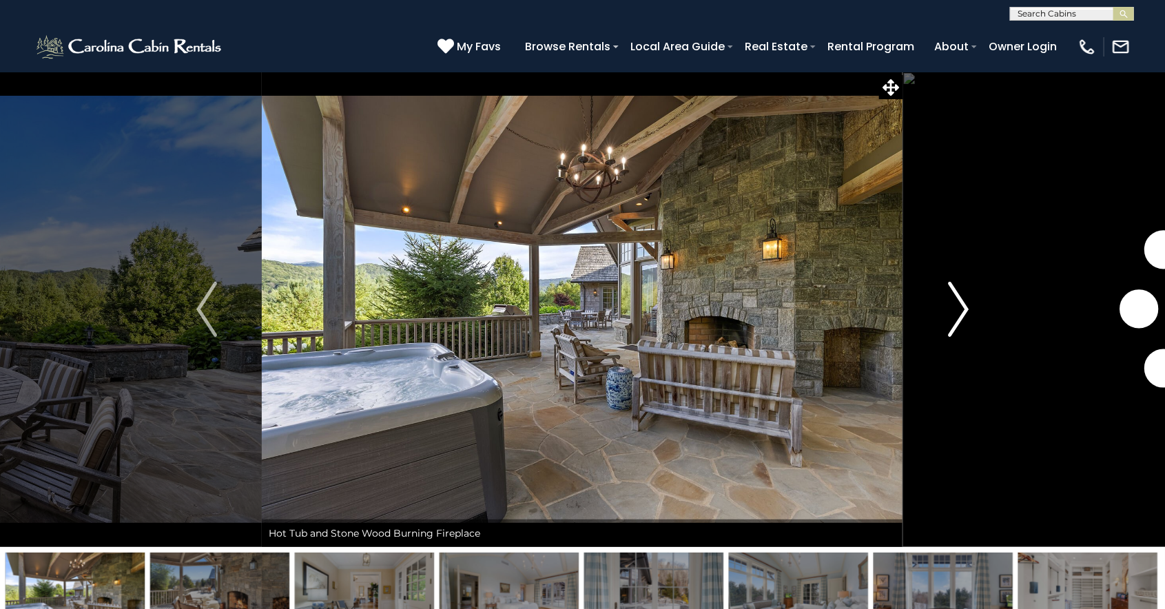
click at [948, 308] on img "Next" at bounding box center [958, 309] width 21 height 55
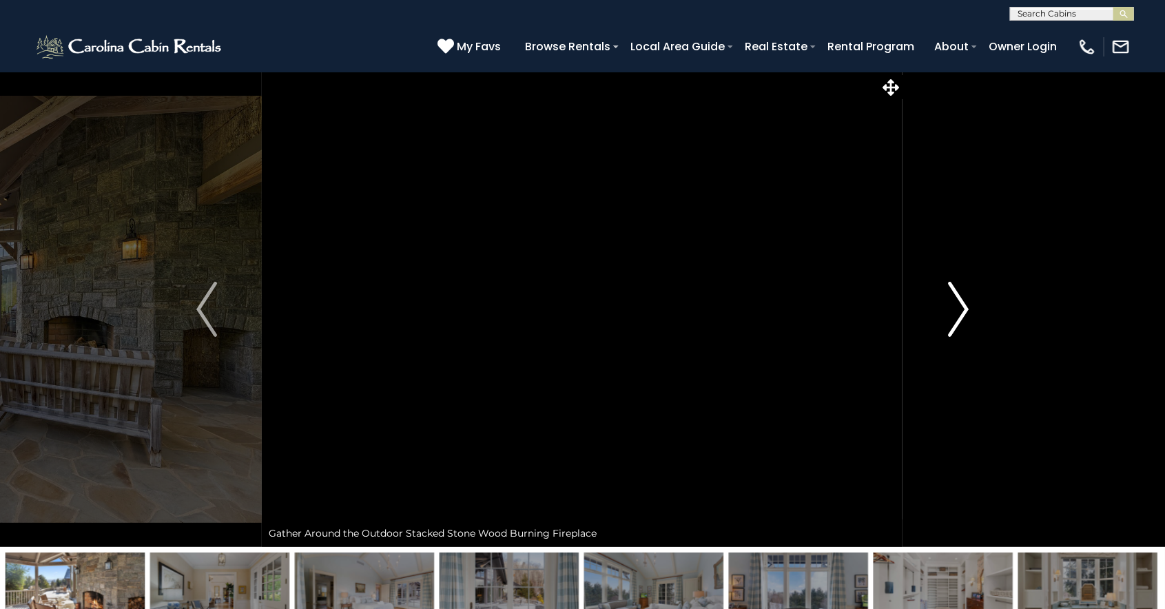
click at [946, 307] on button "Next" at bounding box center [958, 309] width 111 height 475
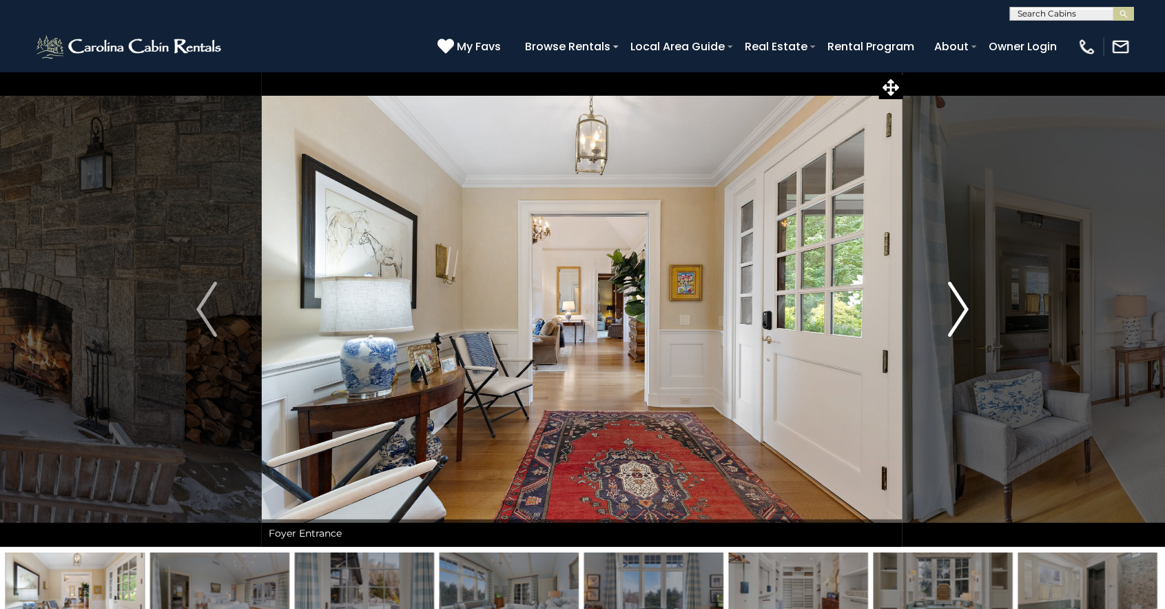
click at [938, 302] on button "Next" at bounding box center [958, 309] width 111 height 475
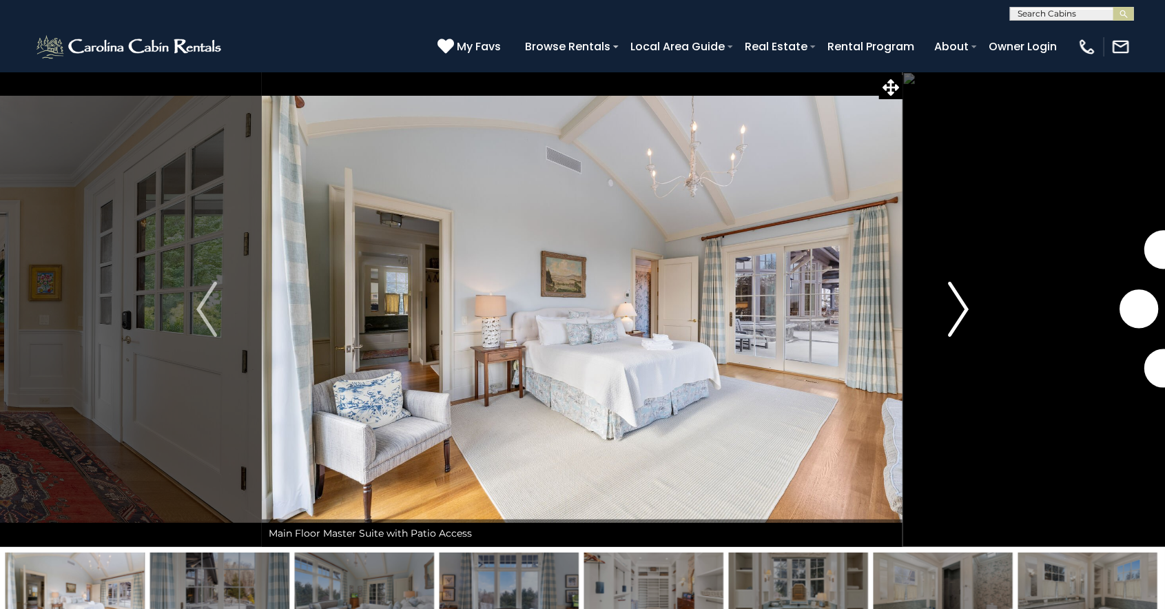
click at [940, 299] on button "Next" at bounding box center [958, 309] width 111 height 475
click at [941, 300] on button "Next" at bounding box center [958, 309] width 111 height 475
